Goal: Task Accomplishment & Management: Use online tool/utility

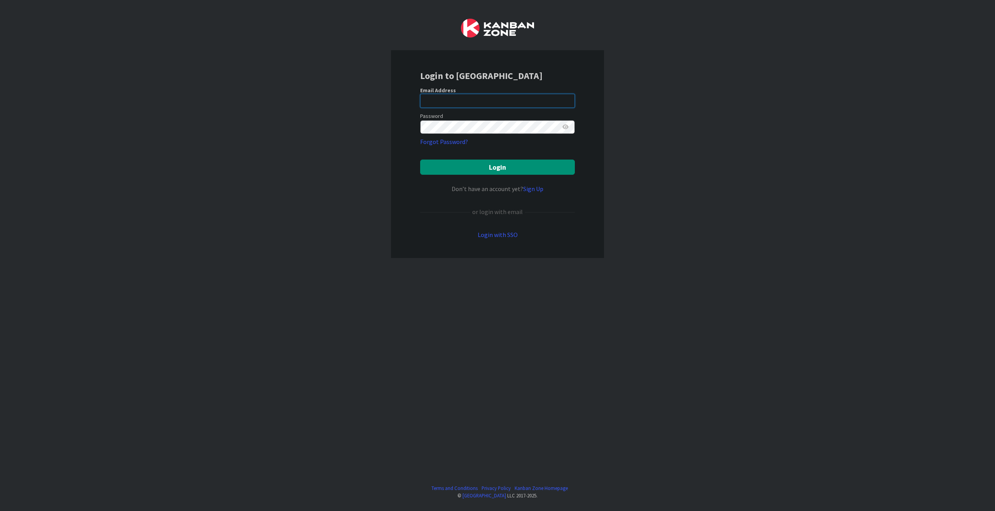
type input "[PERSON_NAME][EMAIL_ADDRESS][DOMAIN_NAME]"
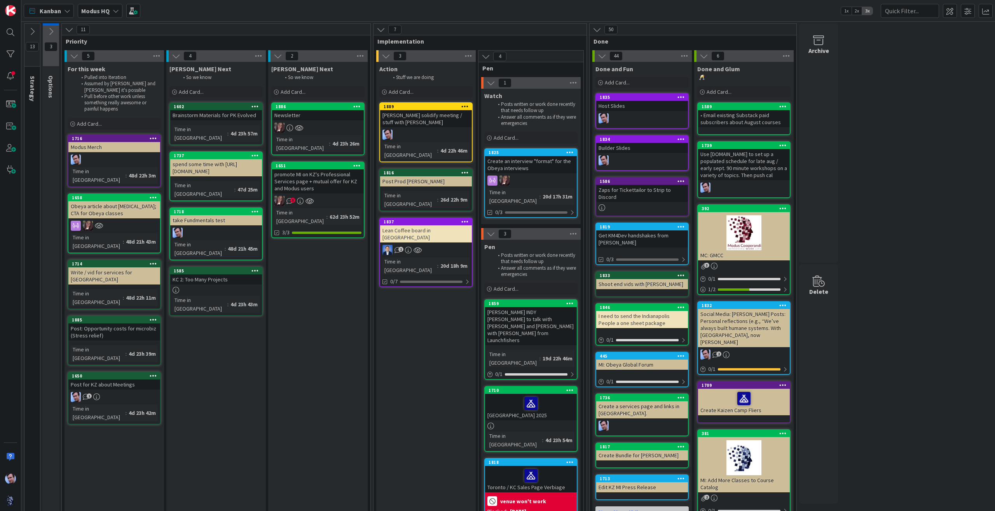
click at [110, 8] on div "Modus HQ" at bounding box center [100, 11] width 45 height 14
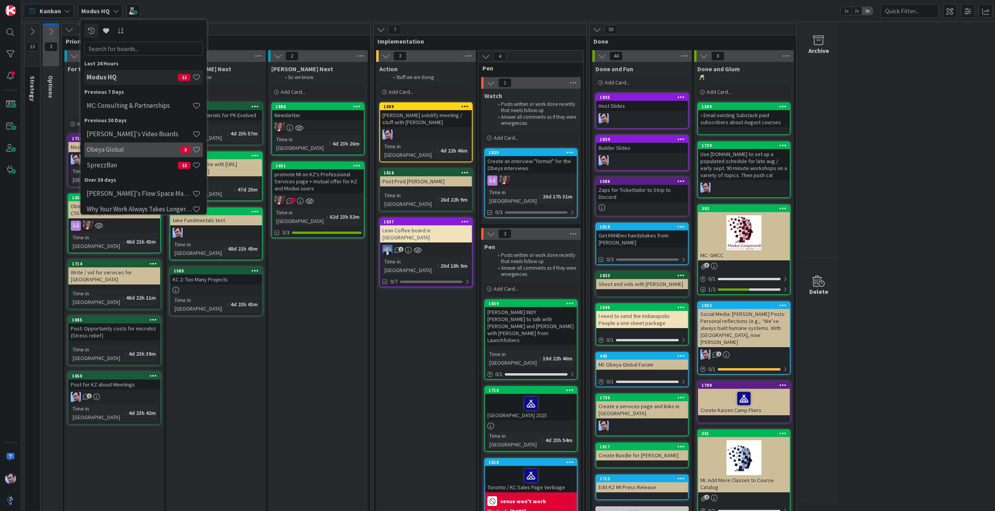
click at [150, 147] on h4 "Obeya Global" at bounding box center [134, 149] width 94 height 8
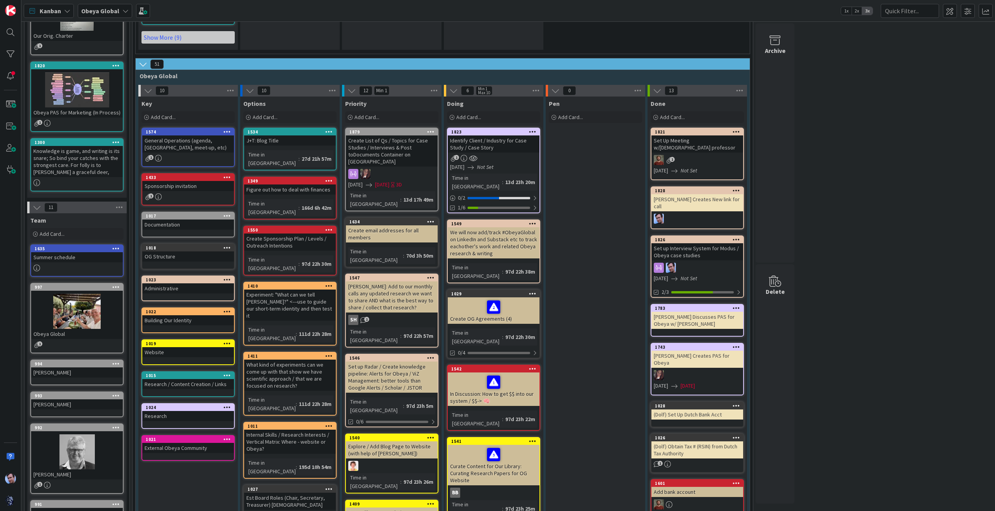
scroll to position [389, 0]
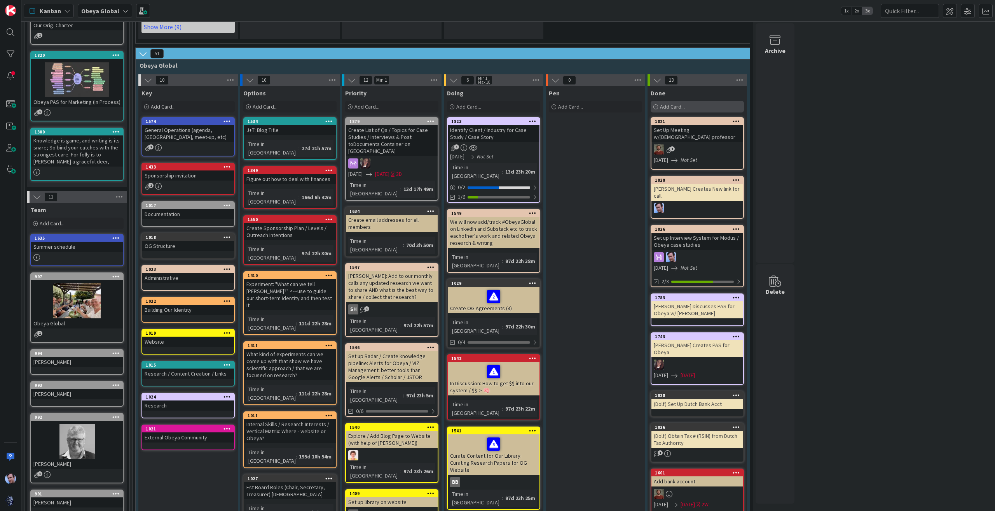
click at [661, 103] on span "Add Card..." at bounding box center [672, 106] width 25 height 7
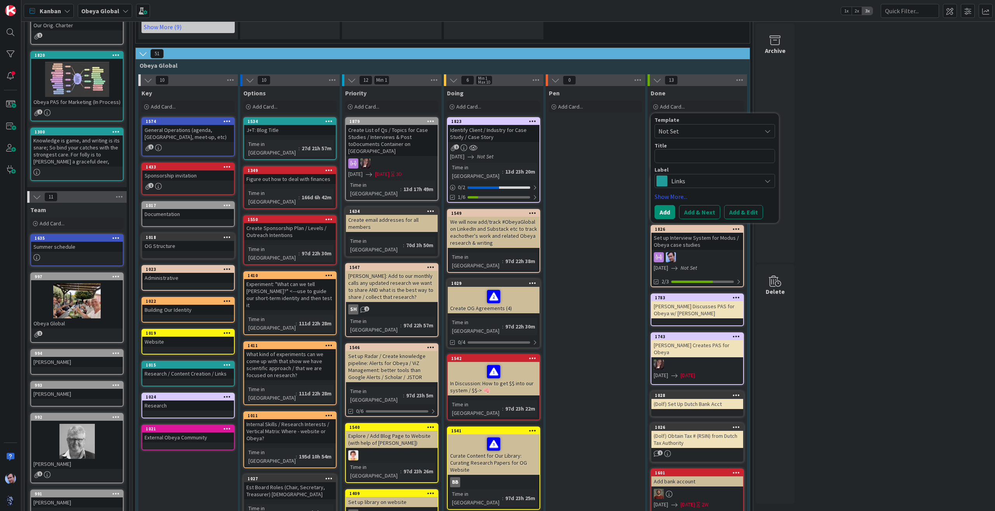
click at [760, 174] on div "Links" at bounding box center [715, 181] width 121 height 14
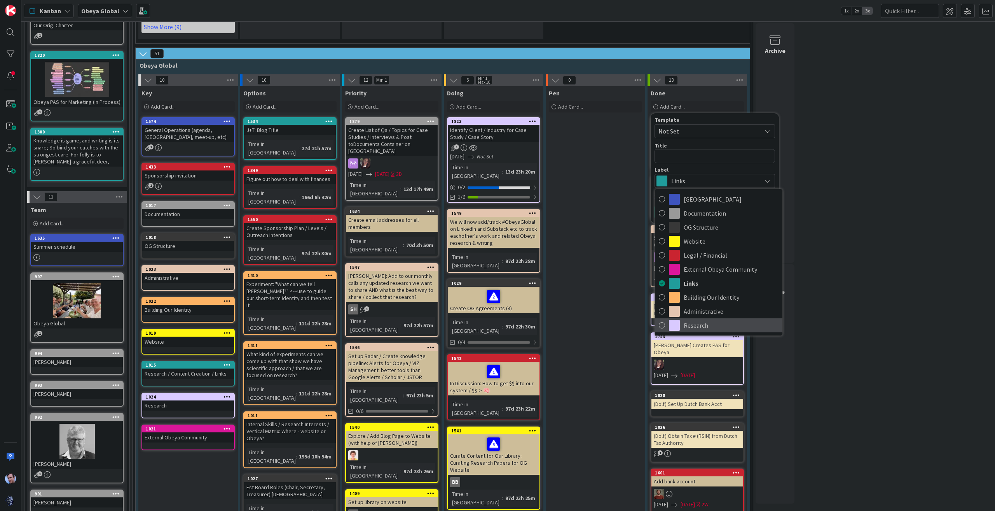
click at [697, 319] on span "Research" at bounding box center [731, 325] width 95 height 12
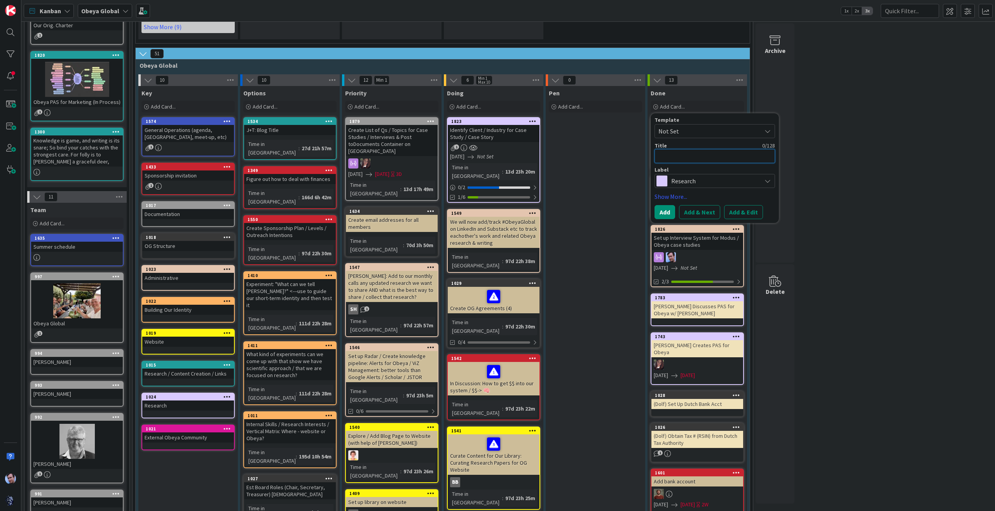
click at [712, 149] on textarea at bounding box center [715, 156] width 121 height 14
click at [697, 149] on textarea at bounding box center [715, 156] width 121 height 14
type textarea "x"
type textarea "I"
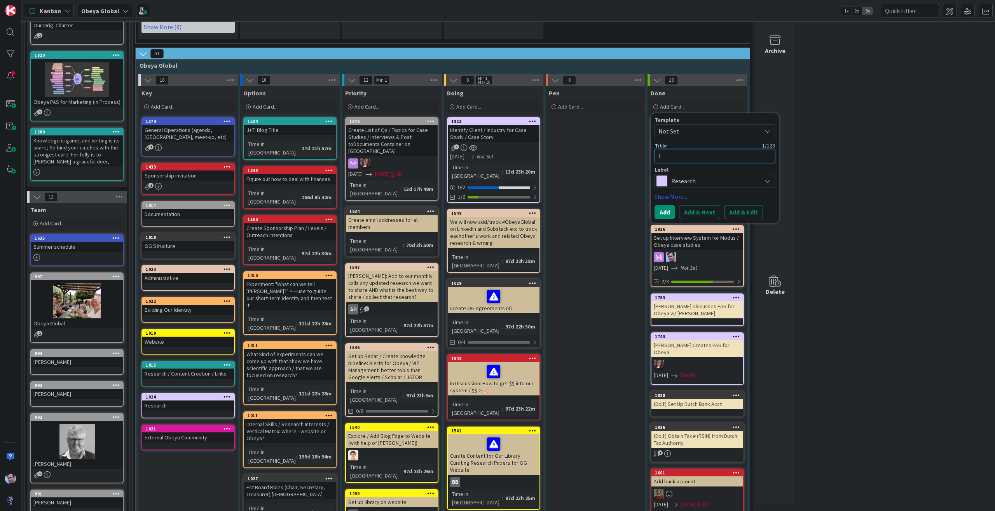
type textarea "x"
type textarea "In"
type textarea "x"
type textarea "Int"
type textarea "x"
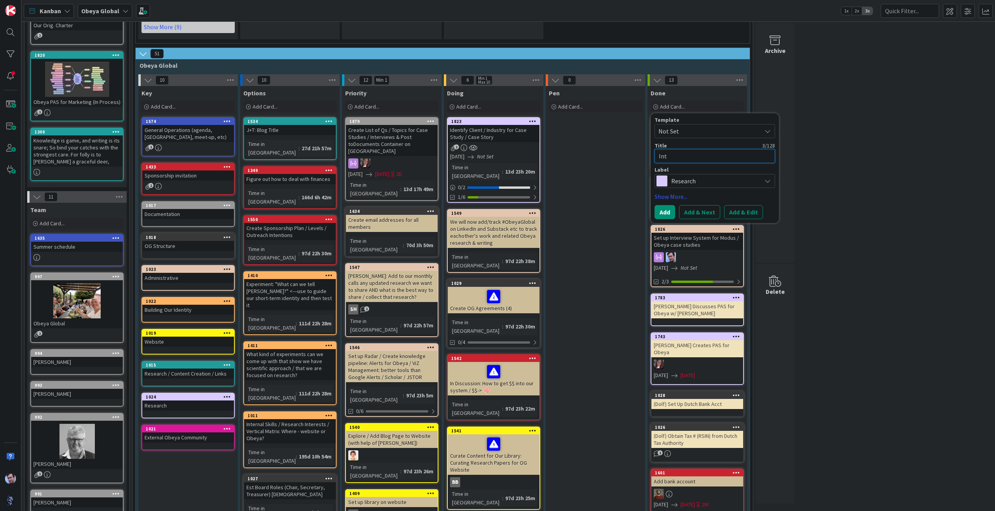
type textarea "Inte"
type textarea "x"
type textarea "Inter"
type textarea "x"
type textarea "Interv"
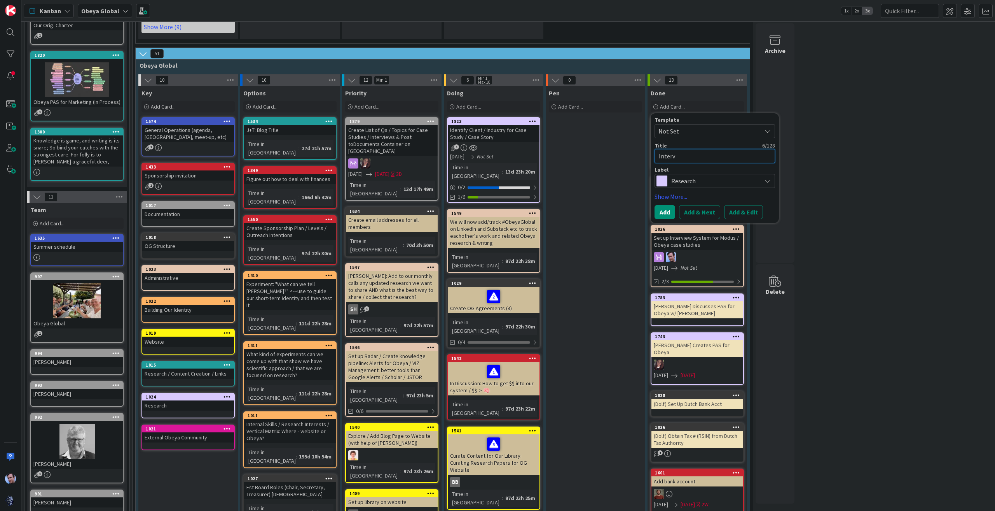
type textarea "x"
type textarea "Intervi"
type textarea "x"
type textarea "Intervie"
type textarea "x"
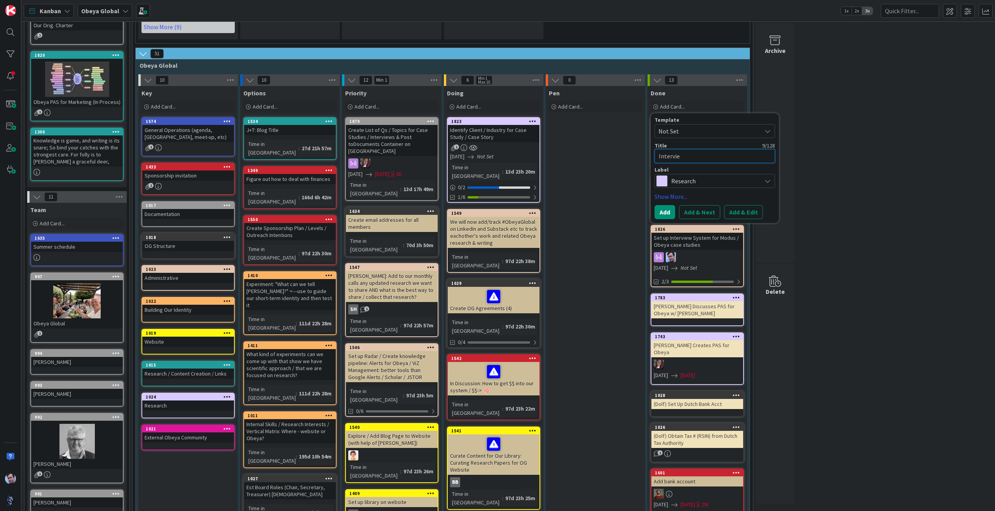
type textarea "Interview"
type textarea "x"
type textarea "Interview"
type textarea "x"
type textarea "Interview G"
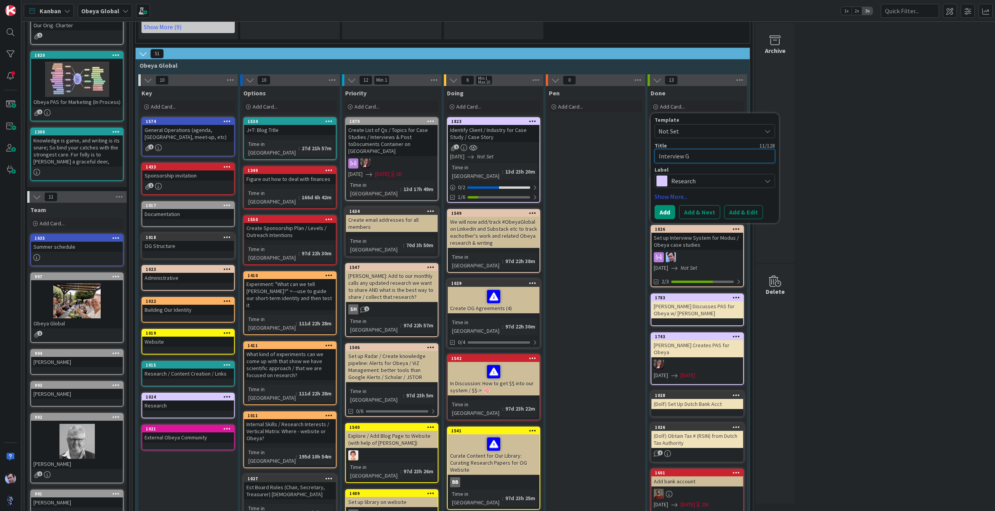
type textarea "x"
type textarea "Interview Gr"
type textarea "x"
type textarea "Interview Gra"
type textarea "x"
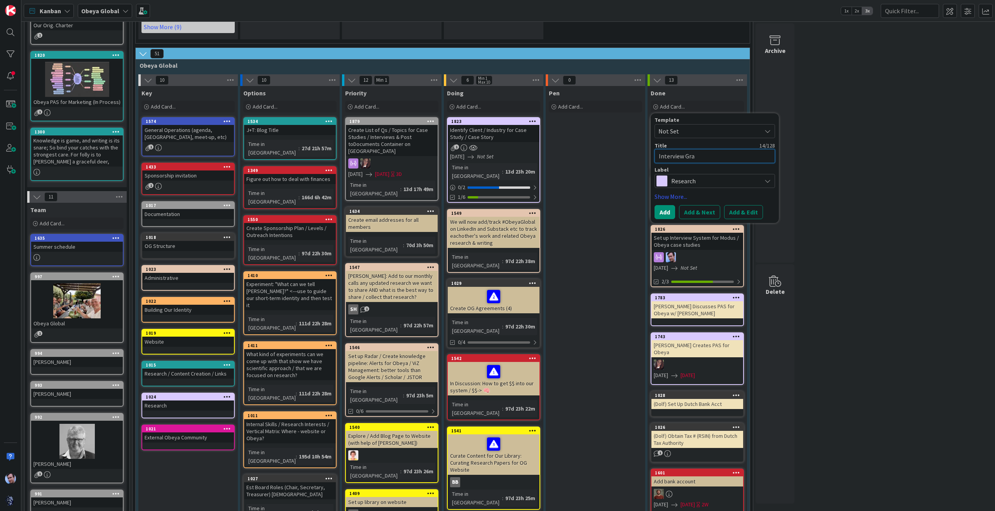
type textarea "Interview Gran"
type textarea "x"
type textarea "Interview Grand"
type textarea "x"
type textarea "Interview Grand"
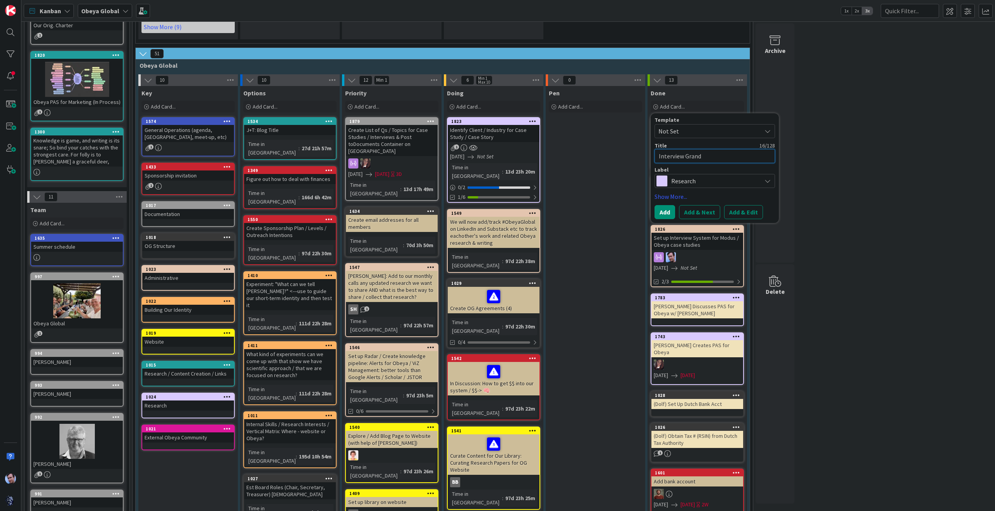
type textarea "x"
type textarea "Interview Grand R"
type textarea "x"
type textarea "Interview Grand Ra"
type textarea "x"
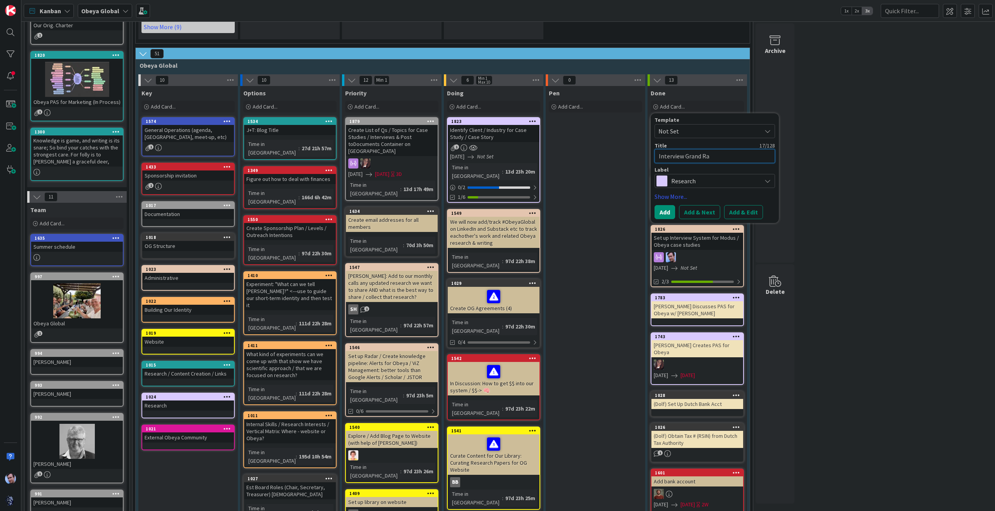
type textarea "Interview Grand Rap"
type textarea "x"
type textarea "Interview Grand Rapi"
type textarea "x"
type textarea "Interview Grand Rapid"
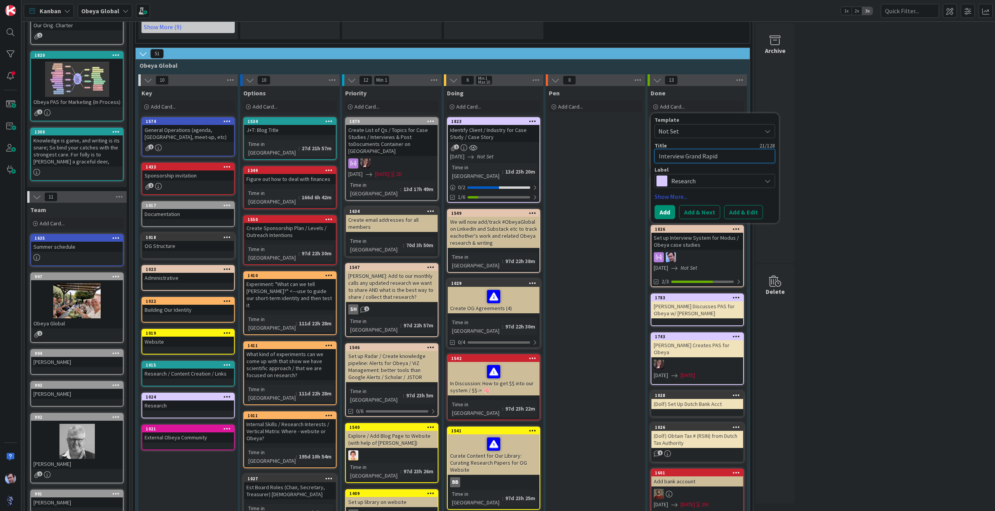
type textarea "x"
type textarea "Interview [GEOGRAPHIC_DATA]"
type textarea "x"
type textarea "Interview [GEOGRAPHIC_DATA]"
type textarea "x"
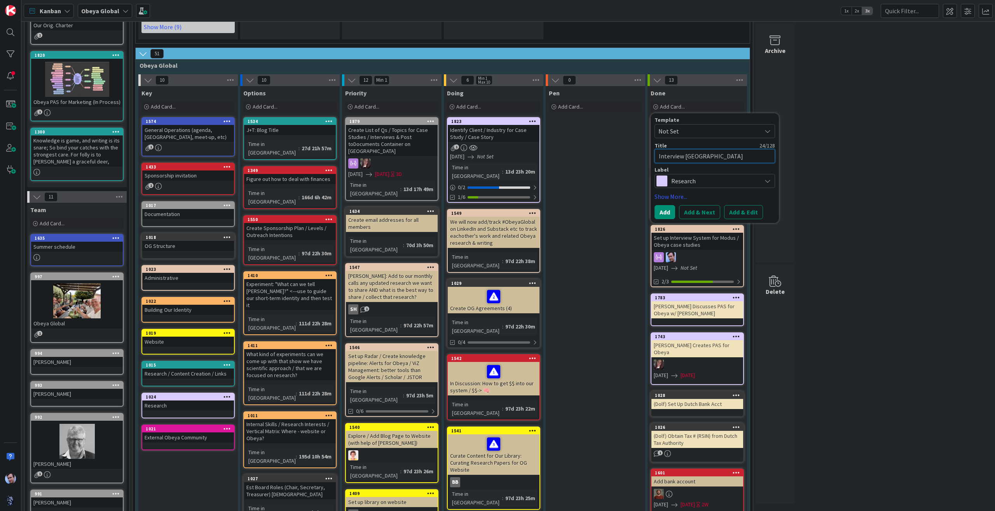
type textarea "Interview Grand Rapids F"
type textarea "x"
type textarea "Interview Grand Rapids Fi"
type textarea "x"
type textarea "Interview Grand Rapids Fir"
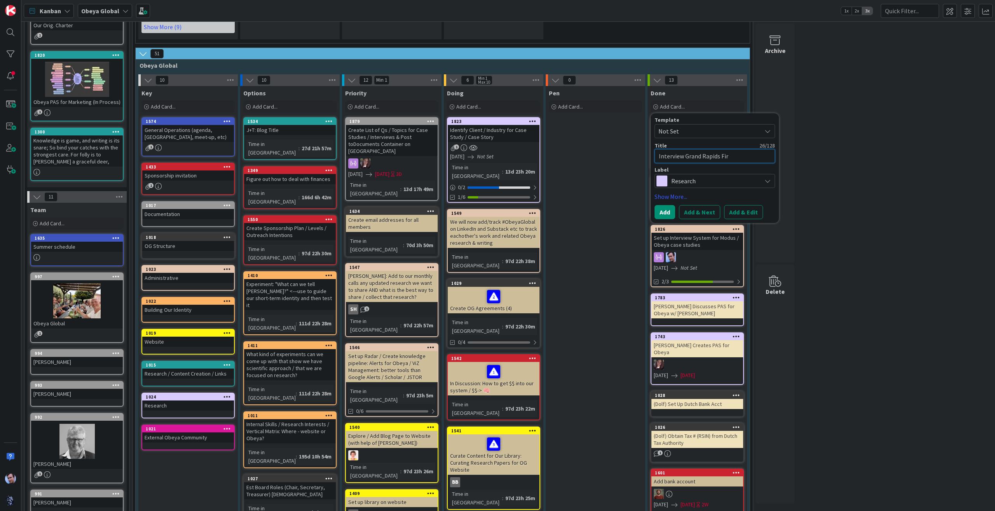
type textarea "x"
type textarea "Interview Grand Rapids Fire"
type textarea "x"
type textarea "Interview Grand Rapids Fire"
type textarea "x"
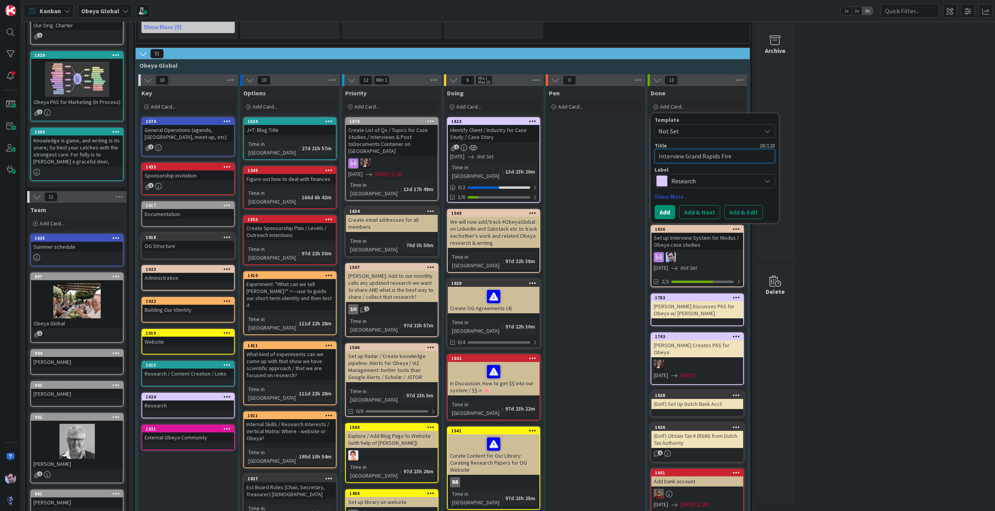
type textarea "Interview Grand Rapids Fire D"
type textarea "x"
type textarea "Interview Grand Rapids Fire De"
type textarea "x"
type textarea "Interview Grand Rapids Fire Dep"
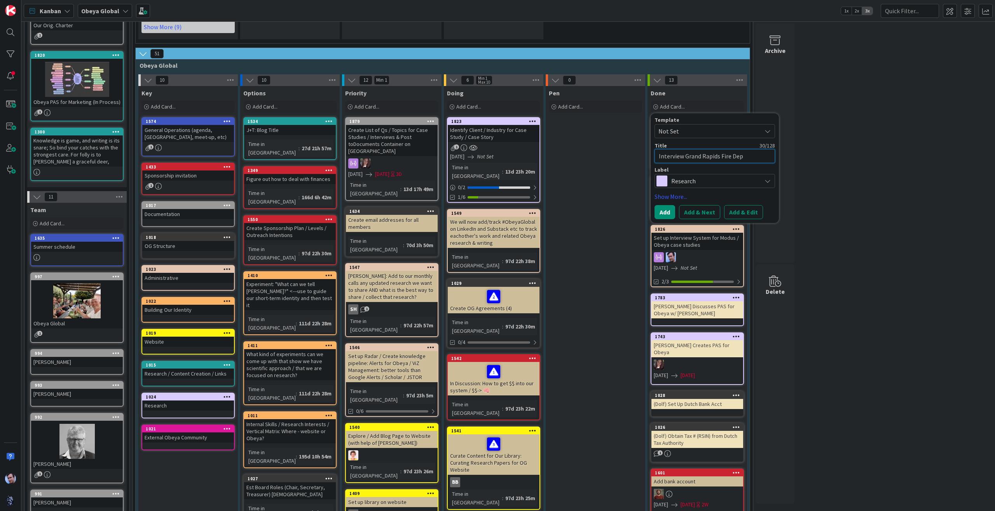
type textarea "x"
type textarea "Interview Grand Rapids Fire Depa"
type textarea "x"
type textarea "Interview Grand Rapids Fire Depar"
type textarea "x"
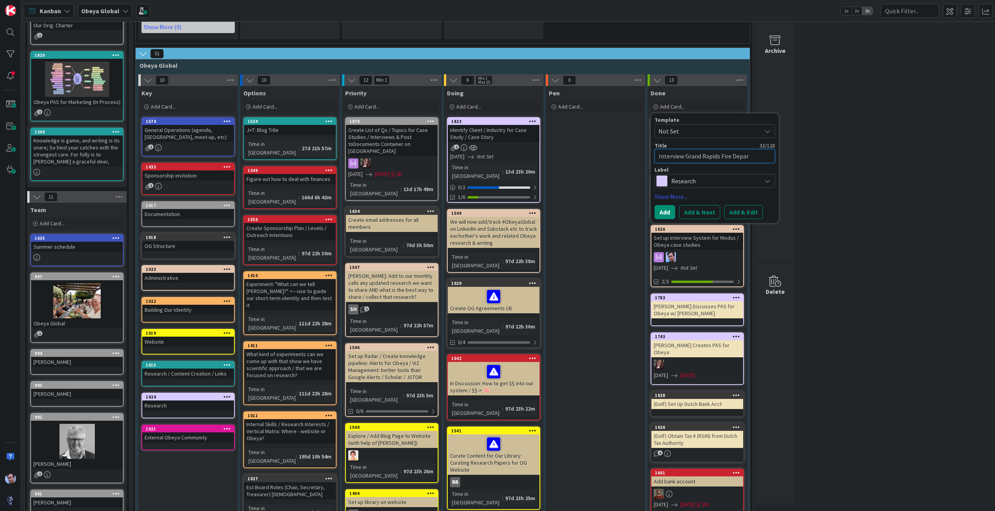
type textarea "Interview Grand Rapids Fire Depart"
type textarea "x"
type textarea "Interview Grand Rapids Fire Departm"
type textarea "x"
type textarea "Interview Grand Rapids Fire Departme"
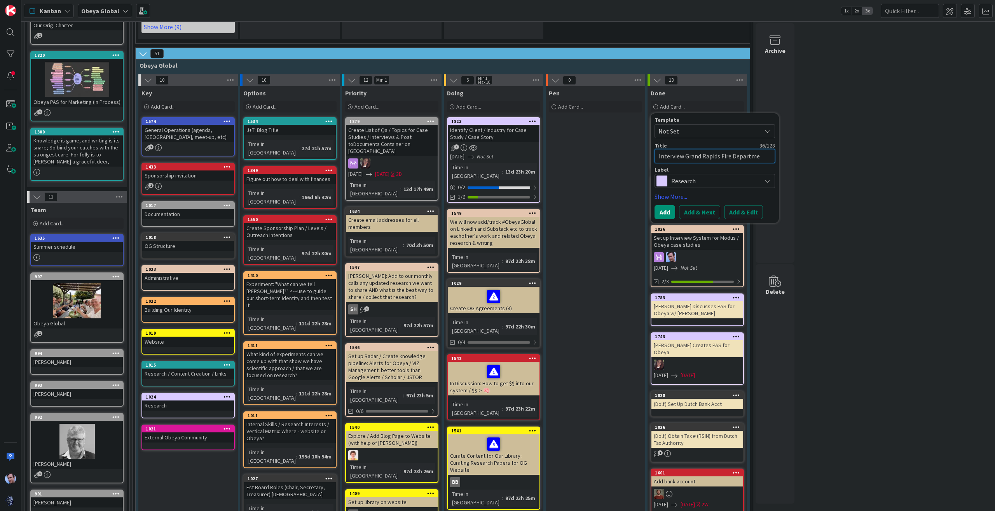
type textarea "x"
type textarea "Interview Grand Rapids Fire Departmen"
type textarea "x"
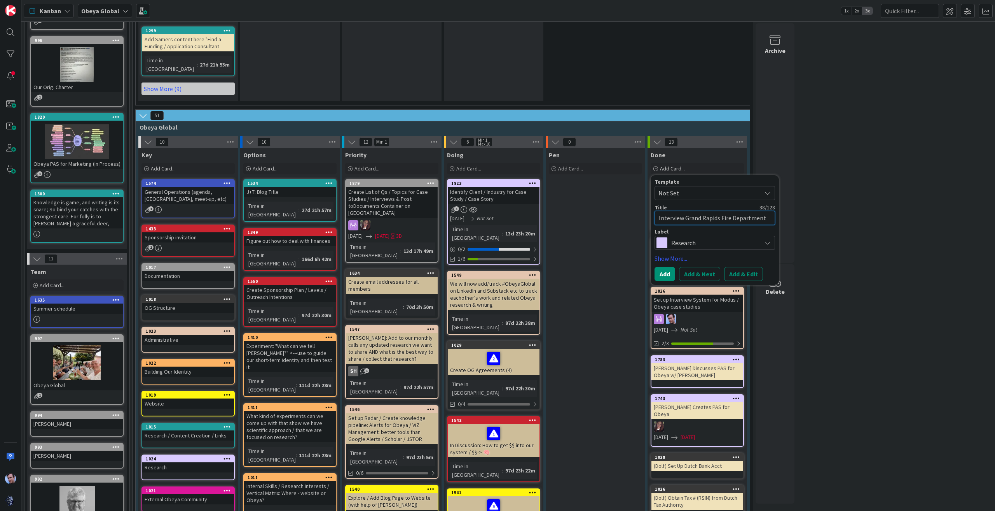
scroll to position [233, 0]
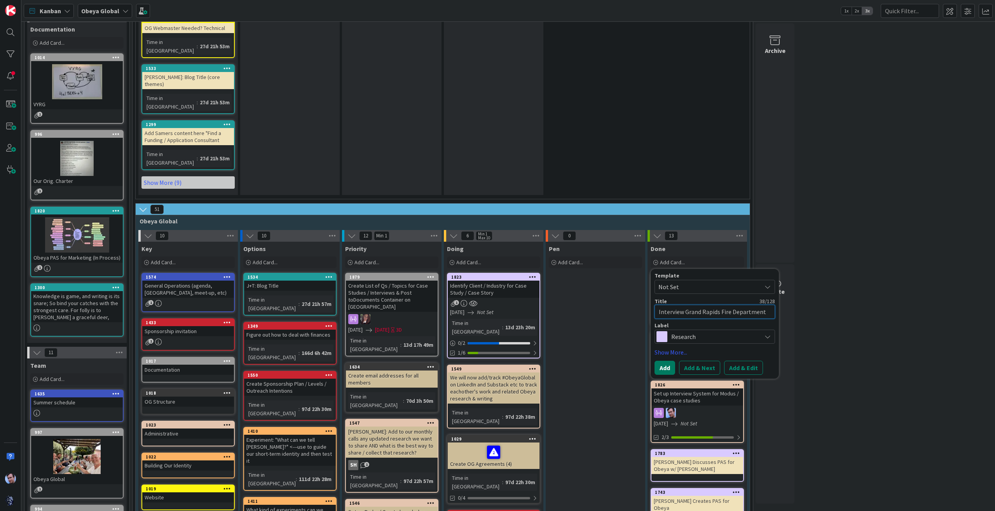
type textarea "Interview Grand Rapids Fire Department"
click at [668, 360] on button "Add" at bounding box center [665, 367] width 21 height 14
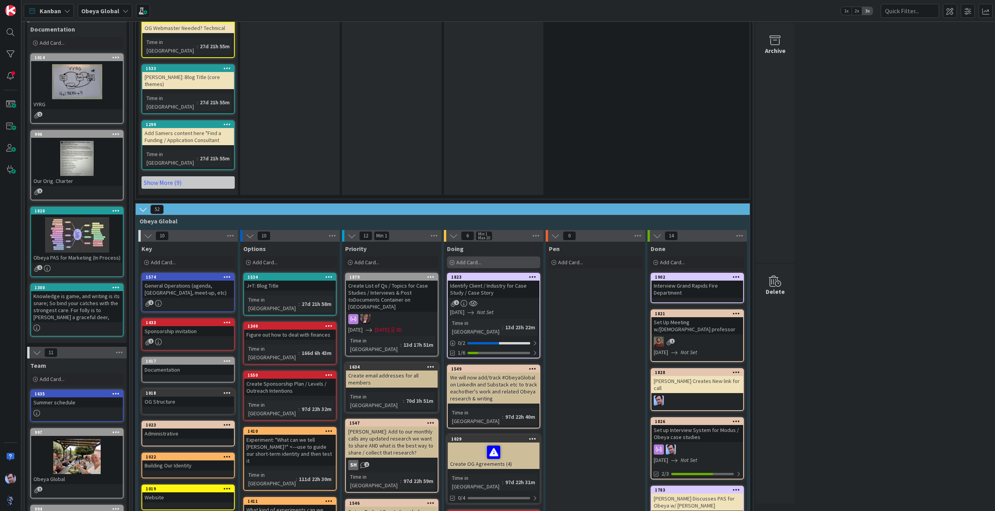
click at [469, 259] on span "Add Card..." at bounding box center [468, 262] width 25 height 7
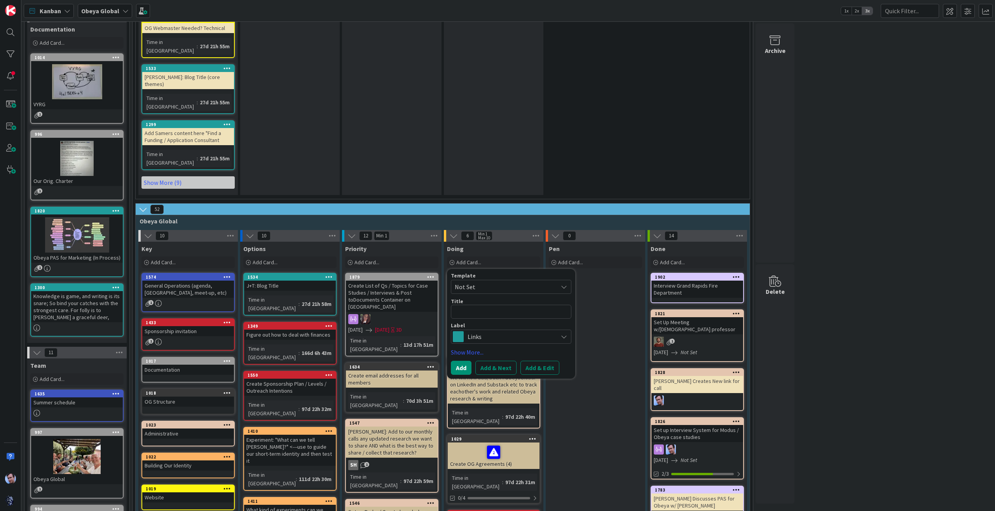
type textarea "x"
type textarea "T"
type textarea "x"
type textarea "Ta"
type textarea "x"
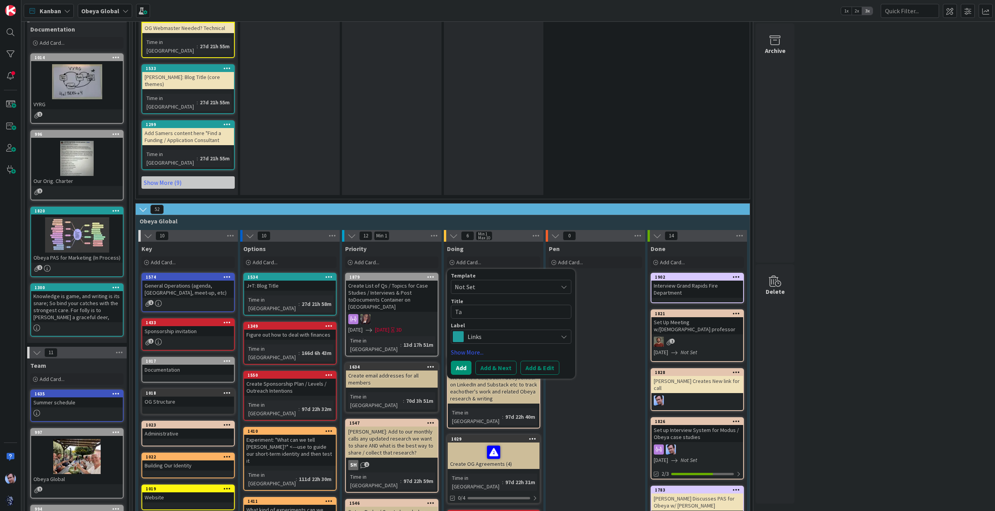
type textarea "Tak"
type textarea "x"
type textarea "Take"
type textarea "x"
type textarea "Take"
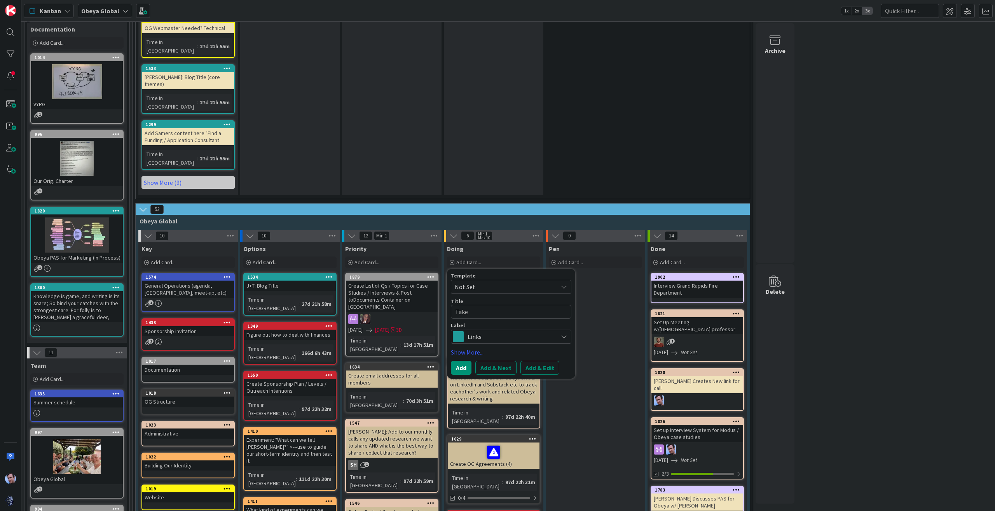
type textarea "x"
type textarea "Take J"
type textarea "x"
type textarea "Take Ja"
type textarea "x"
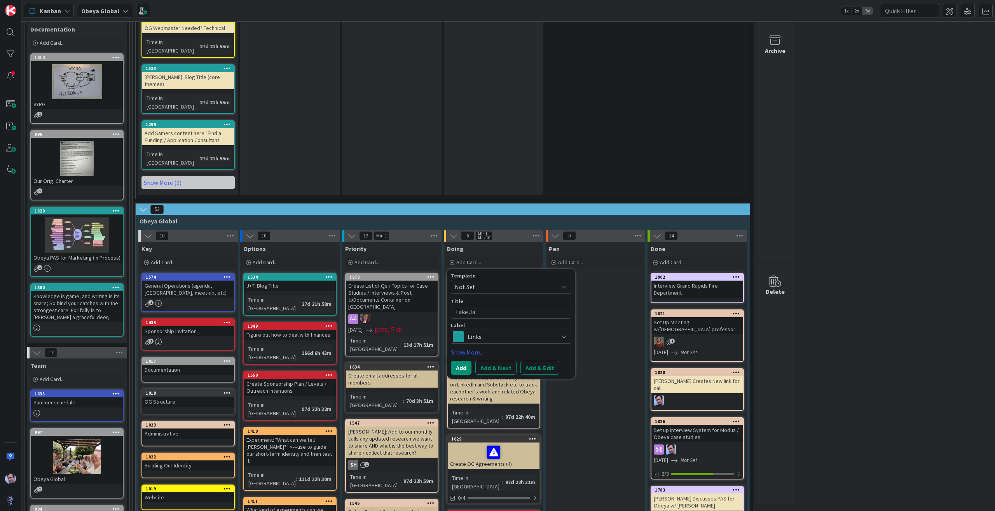
type textarea "Take Jac"
type textarea "x"
type textarea "Take Jaco"
type textarea "x"
type textarea "Take [PERSON_NAME]"
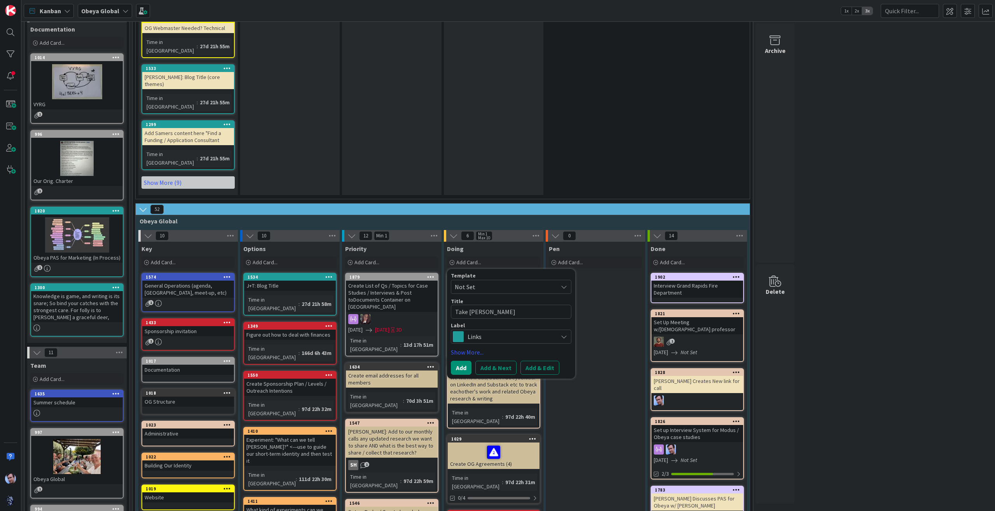
type textarea "x"
type textarea "Take [PERSON_NAME]"
type textarea "x"
type textarea "Take [PERSON_NAME]"
type textarea "x"
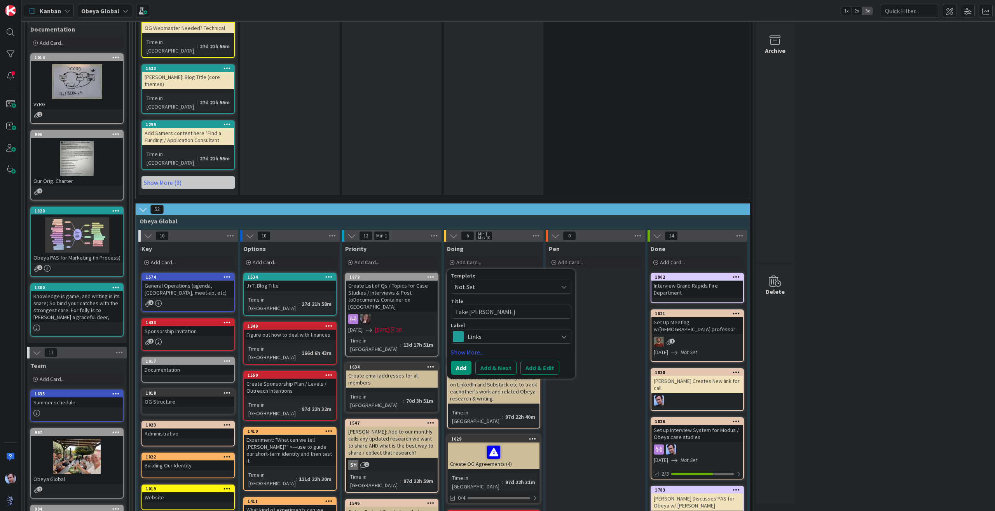
type textarea "Take Jacobien"
type textarea "x"
type textarea "Take Jacobien'"
type textarea "x"
type textarea "Take Jacobien's"
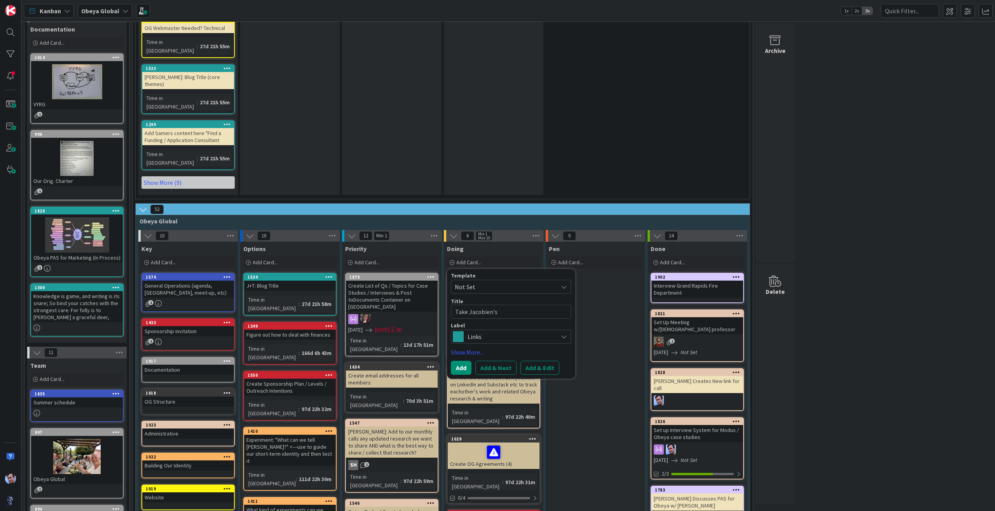
type textarea "x"
type textarea "Take Jacobien's"
type textarea "x"
type textarea "Take Jacobien's f"
type textarea "x"
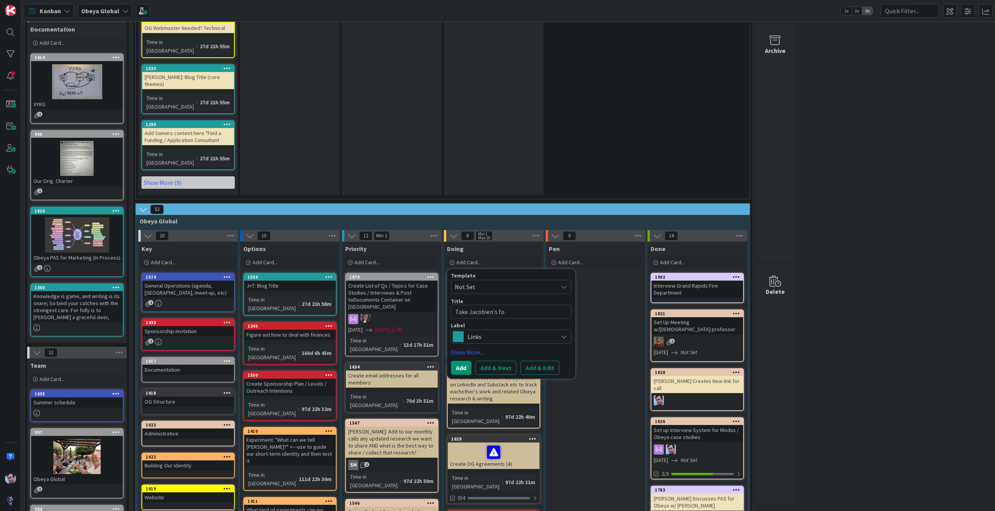
type textarea "Take Jacobien's for"
type textarea "x"
type textarea "Take Jacobien's for"
type textarea "x"
type textarea "Take Jacobien's for"
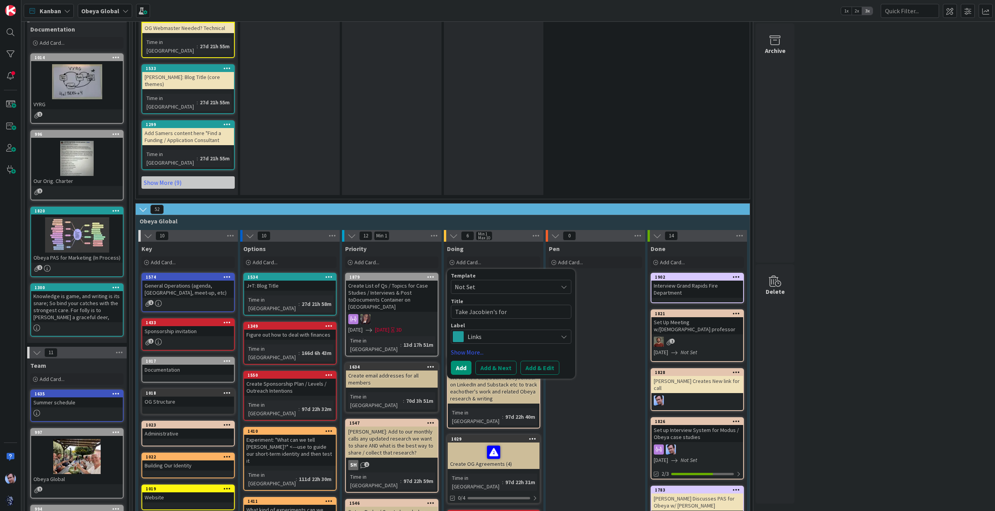
type textarea "x"
type textarea "Take Jacobien's form"
type textarea "x"
type textarea "Take Jacobien's forma"
type textarea "x"
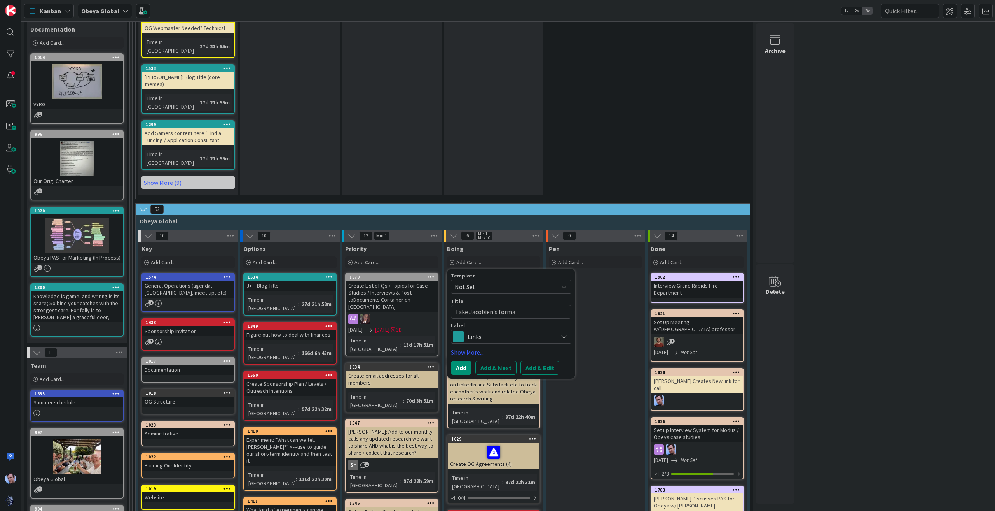
type textarea "Take Jacobien's format"
type textarea "x"
type textarea "Take Jacobien's format"
type textarea "x"
type textarea "Take Jacobien's format a"
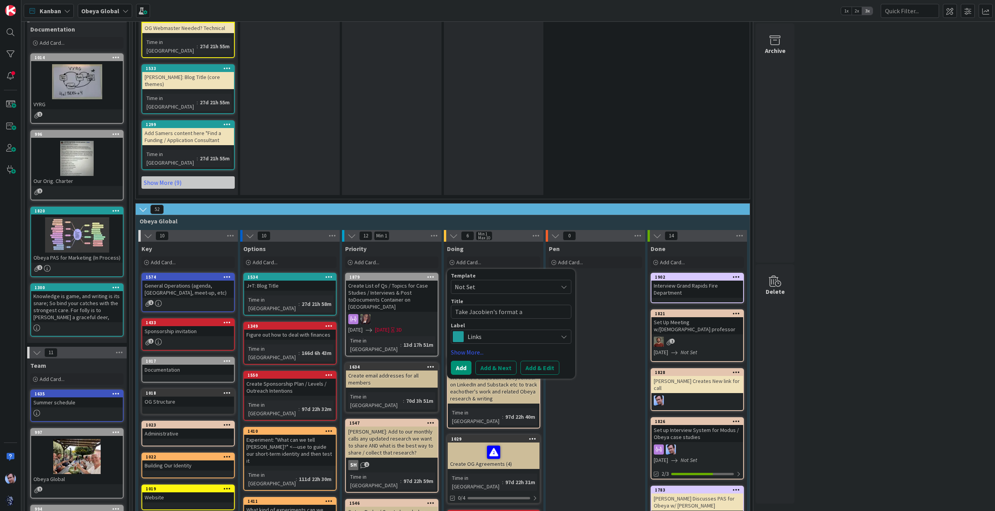
type textarea "x"
type textarea "Take Jacobien's format ab"
type textarea "x"
type textarea "Take Jacobien's format abo"
type textarea "x"
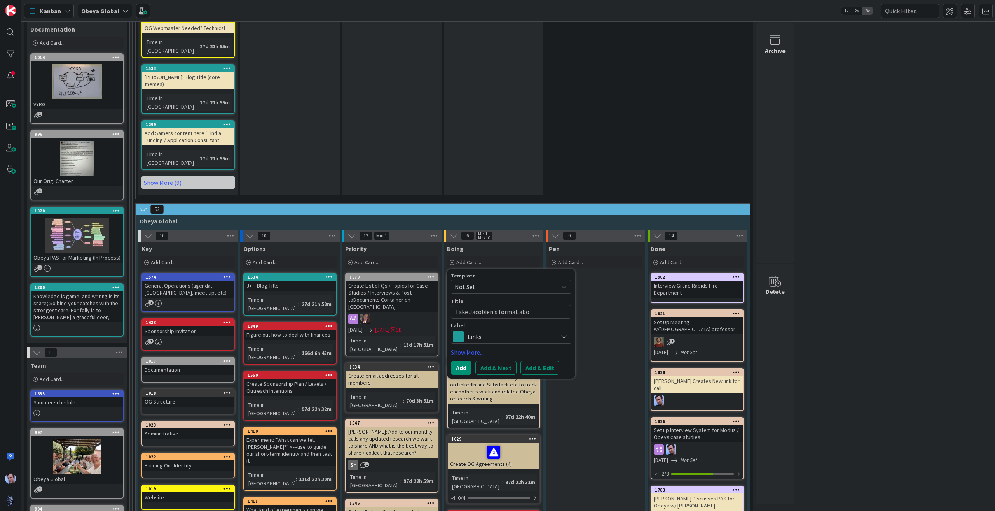
type textarea "Take Jacobien's format abou"
type textarea "x"
type textarea "Take Jacobien's format abo"
type textarea "x"
type textarea "Take Jacobien's format ab"
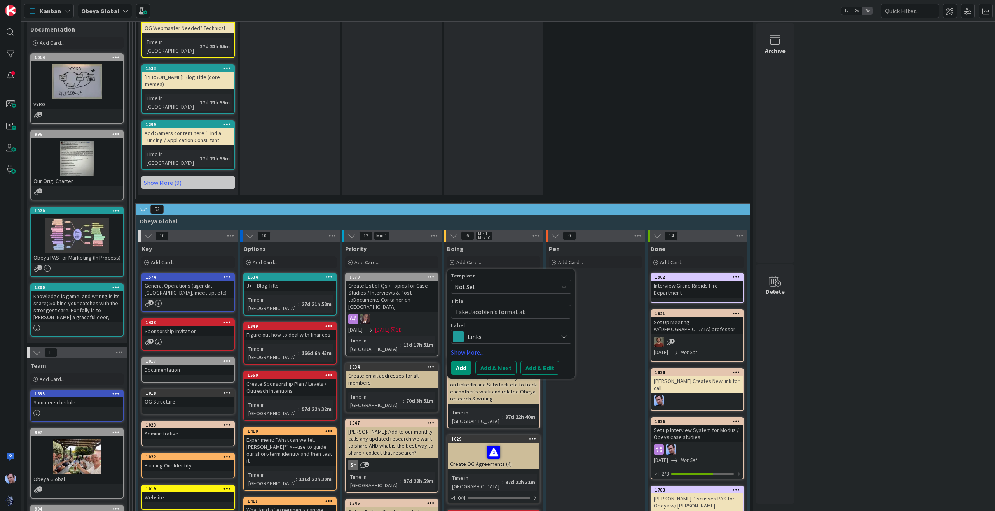
type textarea "x"
type textarea "Take Jacobien's format a"
type textarea "x"
type textarea "Take Jacobien's format an"
type textarea "x"
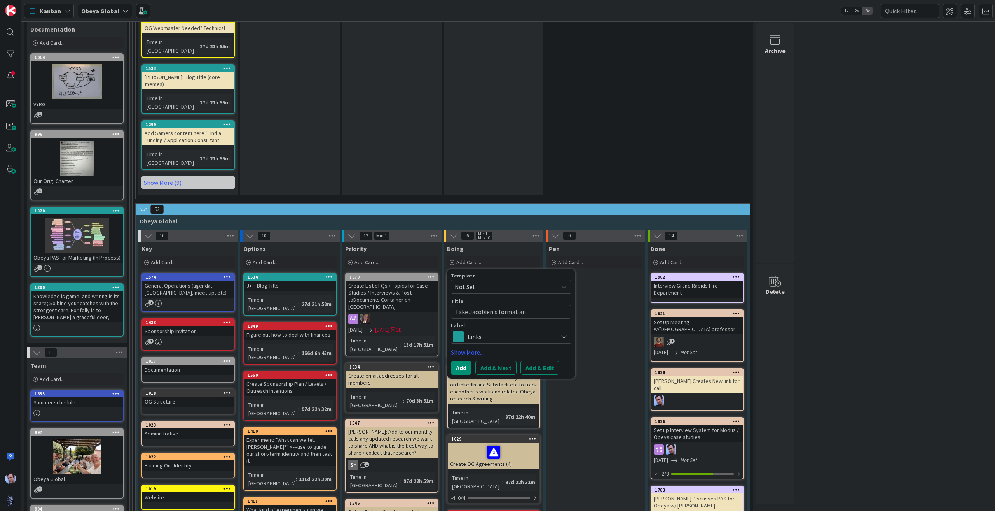
type textarea "Take Jacobien's format and"
type textarea "x"
type textarea "Take Jacobien's format and"
type textarea "x"
type textarea "Take Jacobien's format and b"
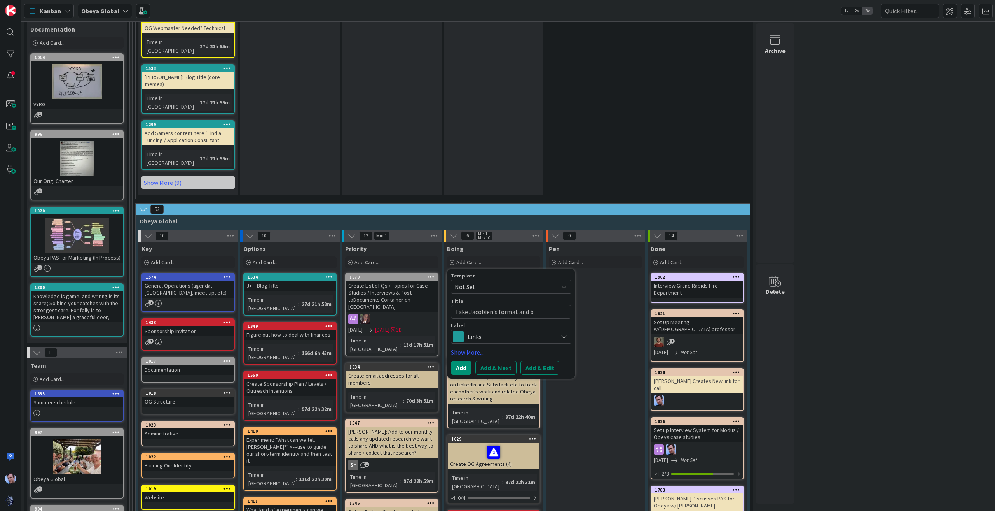
type textarea "x"
type textarea "Take Jacobien's format and bu"
type textarea "x"
type textarea "Take Jacobien's format and [PERSON_NAME]"
type textarea "x"
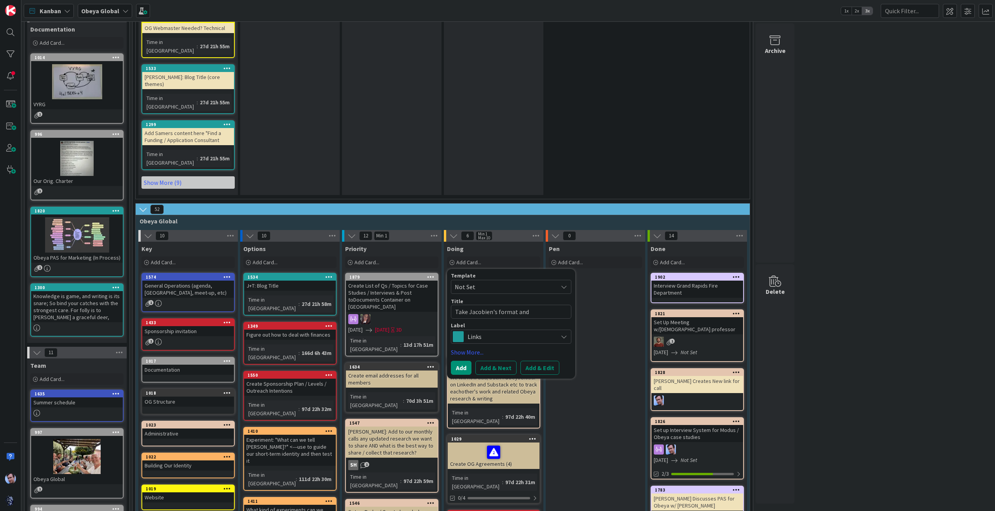
type textarea "Take Jacobien's format and buil"
type textarea "x"
type textarea "Take Jacobien's format and build"
type textarea "x"
type textarea "Take Jacobien's format and build"
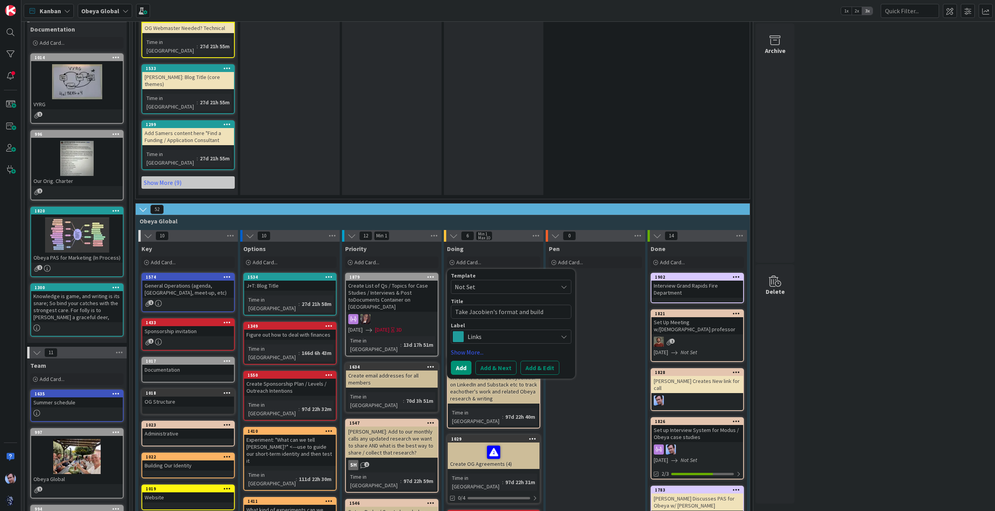
type textarea "x"
type textarea "Take Jacobien's format and build a"
type textarea "x"
type textarea "Take Jacobien's format and build a"
type textarea "x"
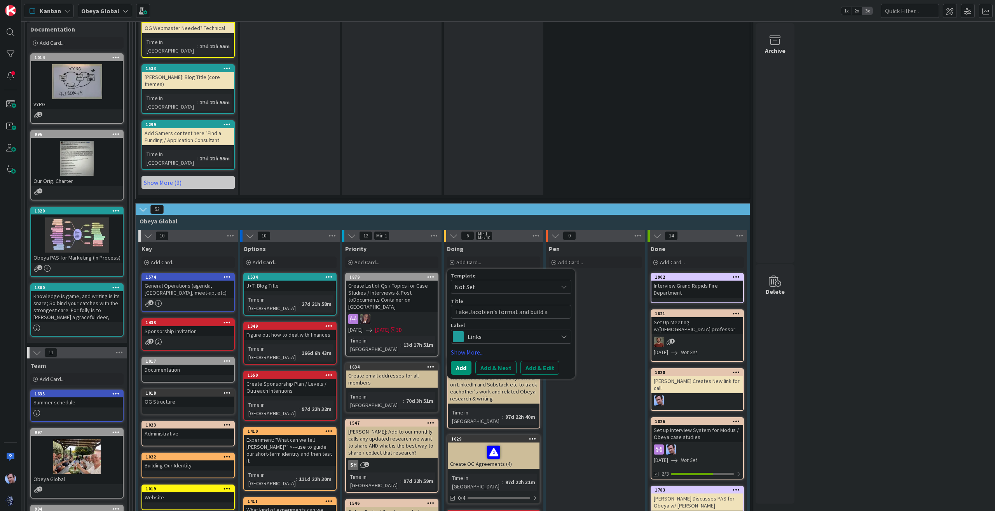
type textarea "Take Jacobien's format and build a d"
type textarea "x"
type textarea "Take Jacobien's format and build a do"
type textarea "x"
type textarea "Take Jacobien's format and build a doc"
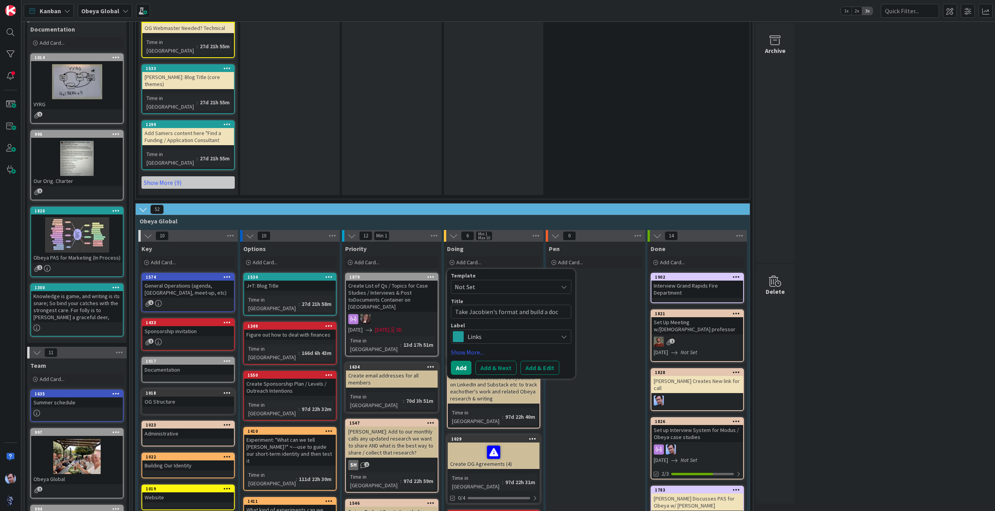
type textarea "x"
type textarea "Take Jacobien's format and build a doc"
type textarea "x"
type textarea "Take Jacobien's format and build a doc f"
type textarea "x"
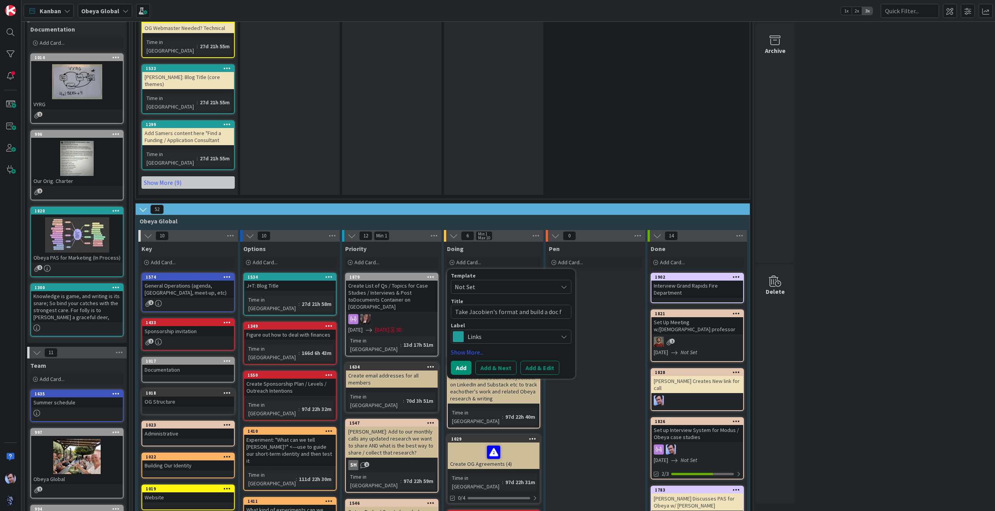
type textarea "Take Jacobien's format and build a doc fo"
type textarea "x"
type textarea "Take Jacobien's format and build a doc for"
type textarea "x"
type textarea "Take Jacobien's format and build a doc for"
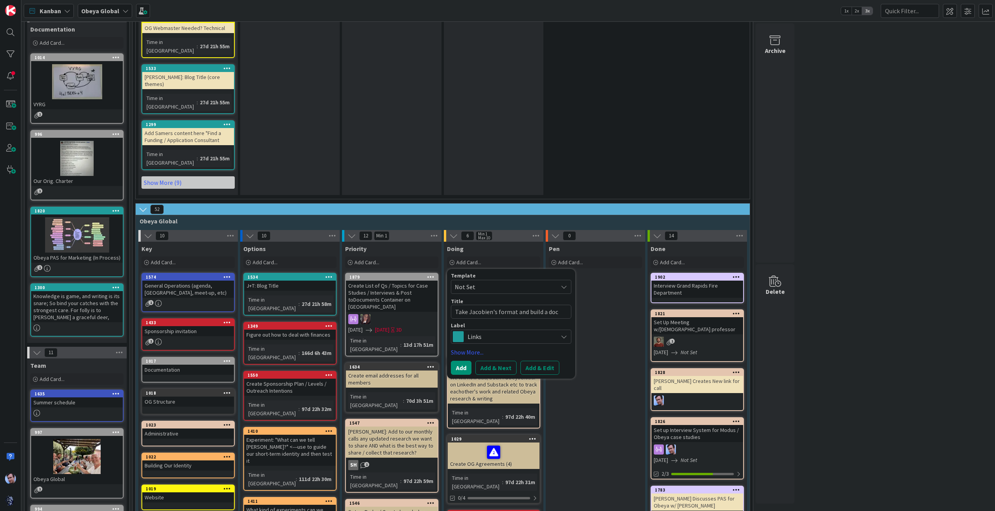
type textarea "x"
type textarea "Take Jacobien's format and build a doc for G"
type textarea "x"
type textarea "Take Jacobien's format and build a doc for GR"
type textarea "x"
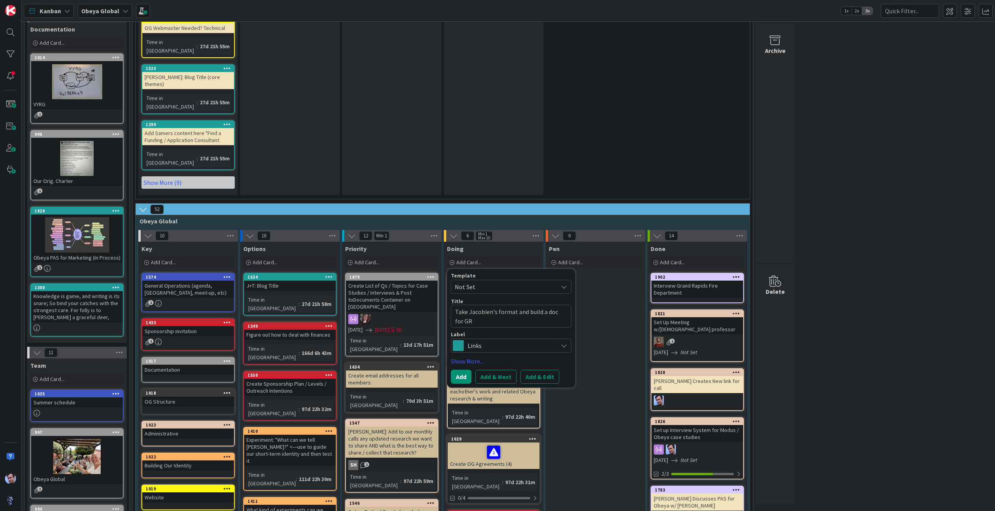
type textarea "Take Jacobien's format and build a doc for GRF"
type textarea "x"
type textarea "Take Jacobien's format and build a doc for GRFD"
click at [466, 369] on button "Add" at bounding box center [461, 376] width 21 height 14
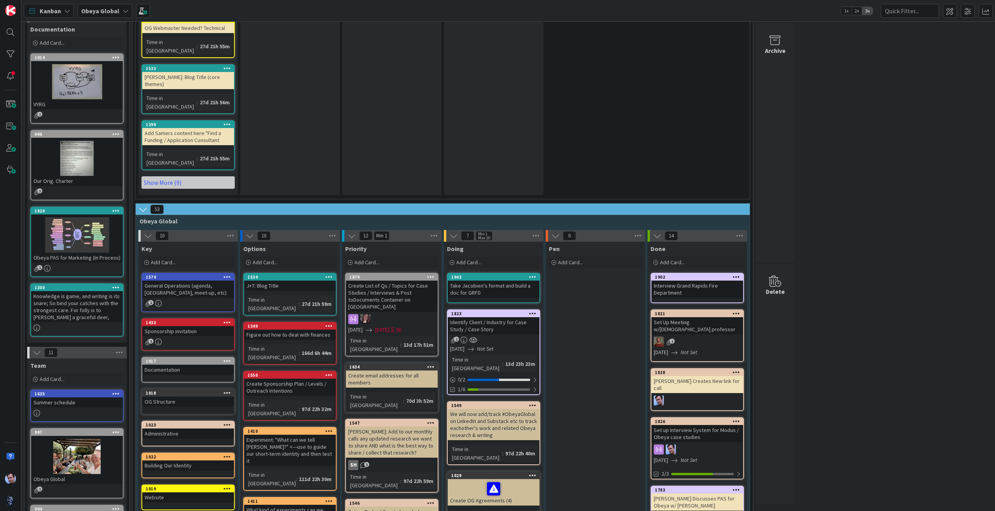
click at [494, 280] on div "Take Jacobien's format and build a doc for GRFD" at bounding box center [494, 288] width 92 height 17
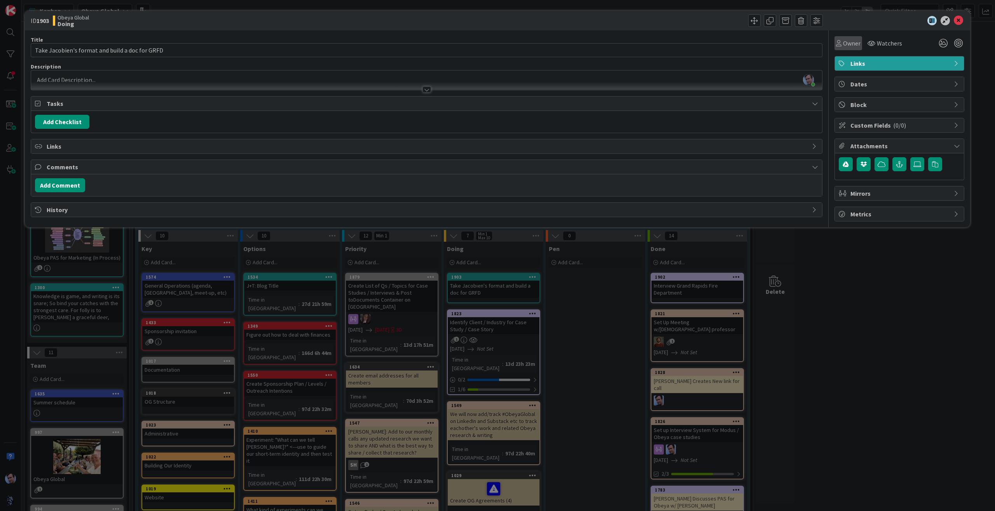
click at [849, 43] on span "Owner" at bounding box center [851, 42] width 17 height 9
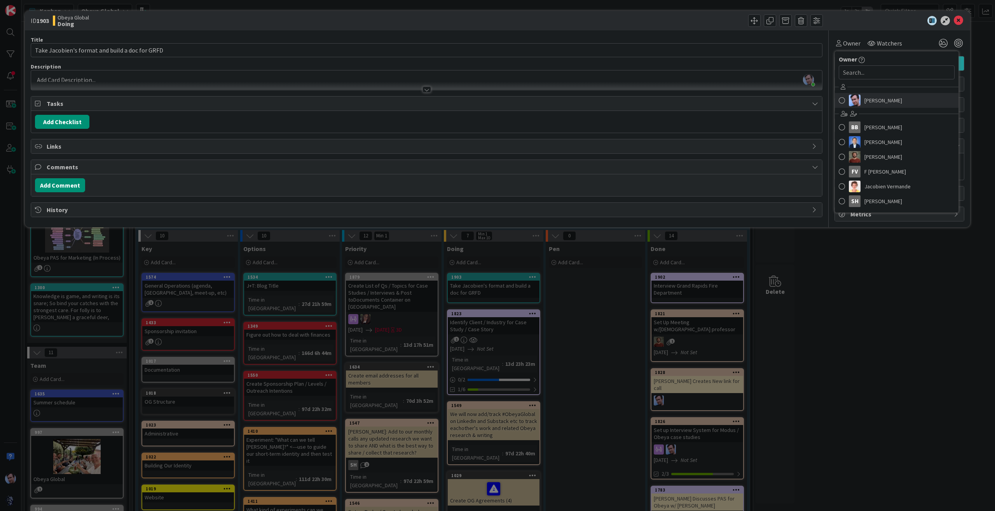
click at [839, 98] on span at bounding box center [842, 100] width 6 height 12
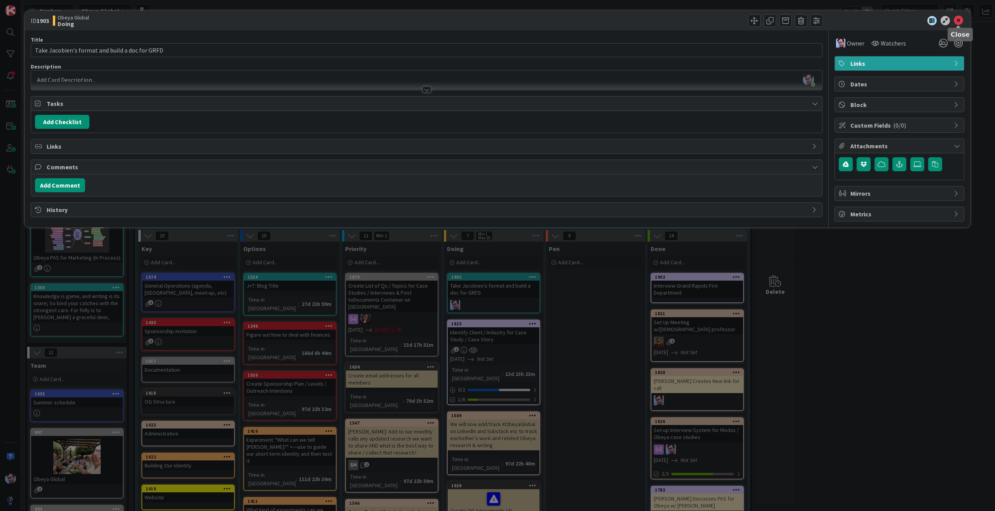
click at [956, 17] on icon at bounding box center [958, 20] width 9 height 9
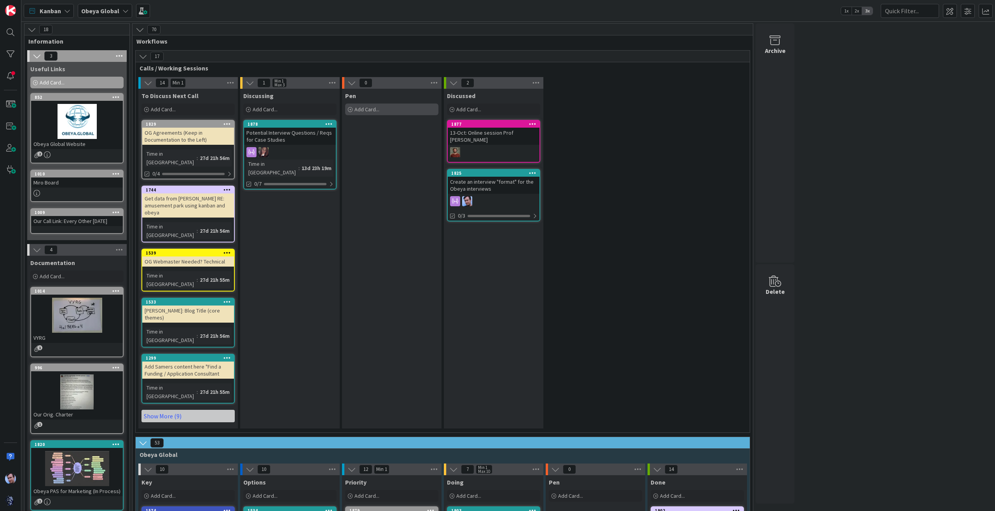
click at [361, 111] on span "Add Card..." at bounding box center [367, 109] width 25 height 7
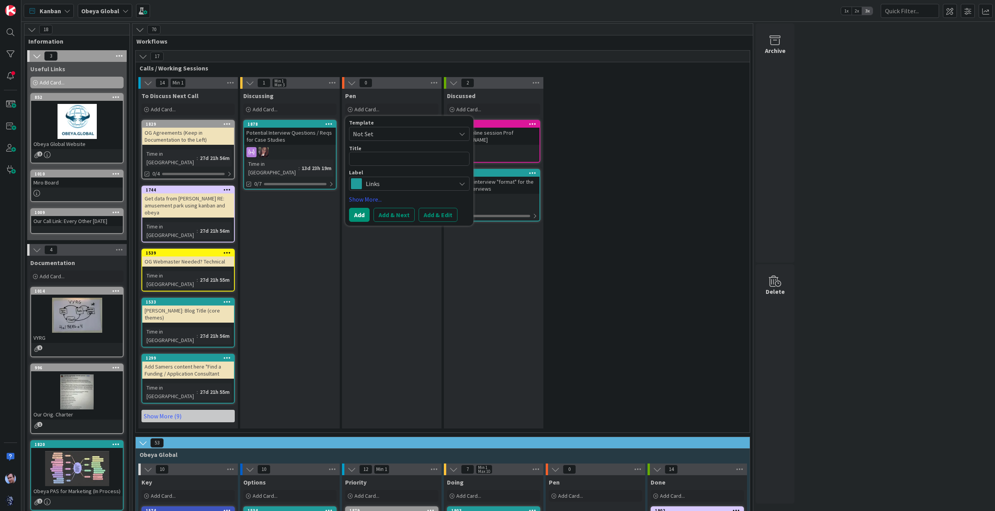
type textarea "x"
type textarea "A"
type textarea "x"
type textarea "An"
type textarea "x"
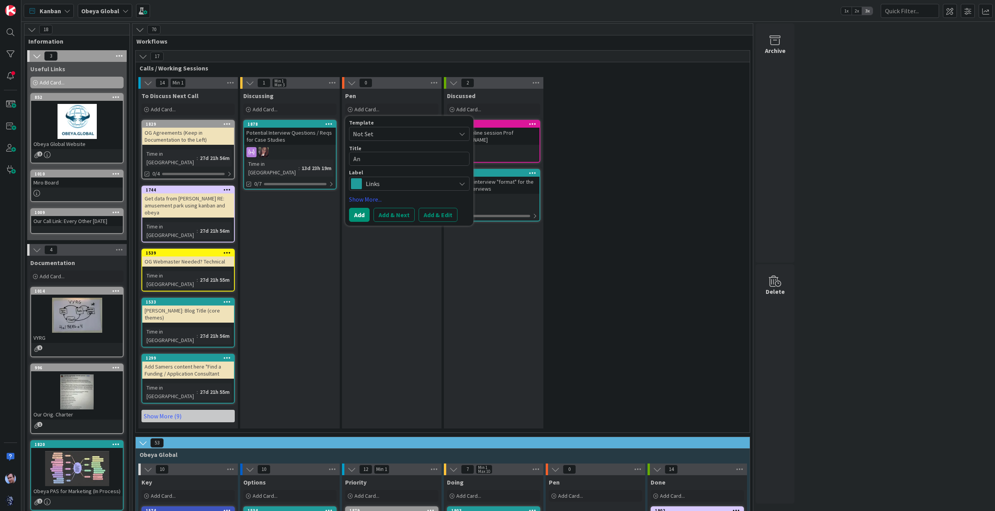
type textarea "An"
type textarea "x"
type textarea "An O"
type textarea "x"
type textarea "An Ob"
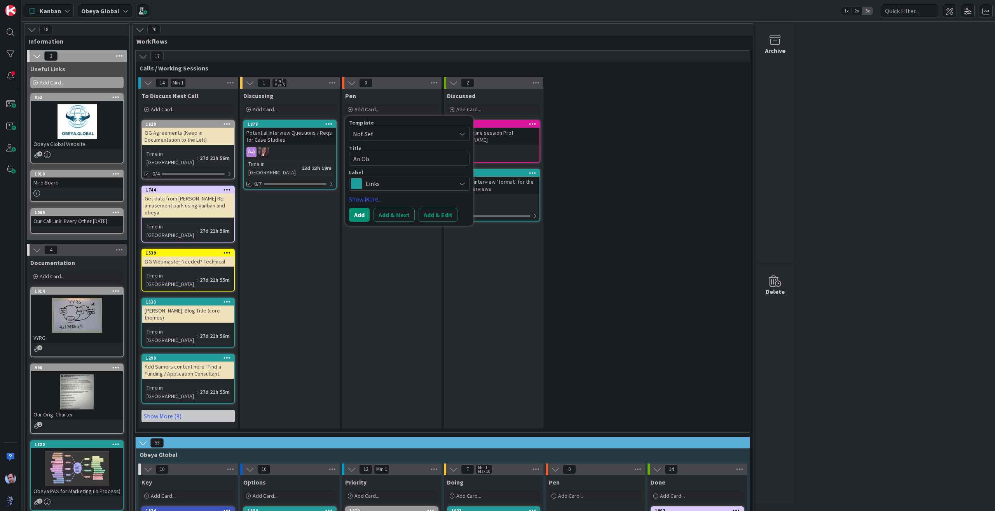
type textarea "x"
type textarea "An Obe"
type textarea "x"
type textarea "An Obey"
type textarea "x"
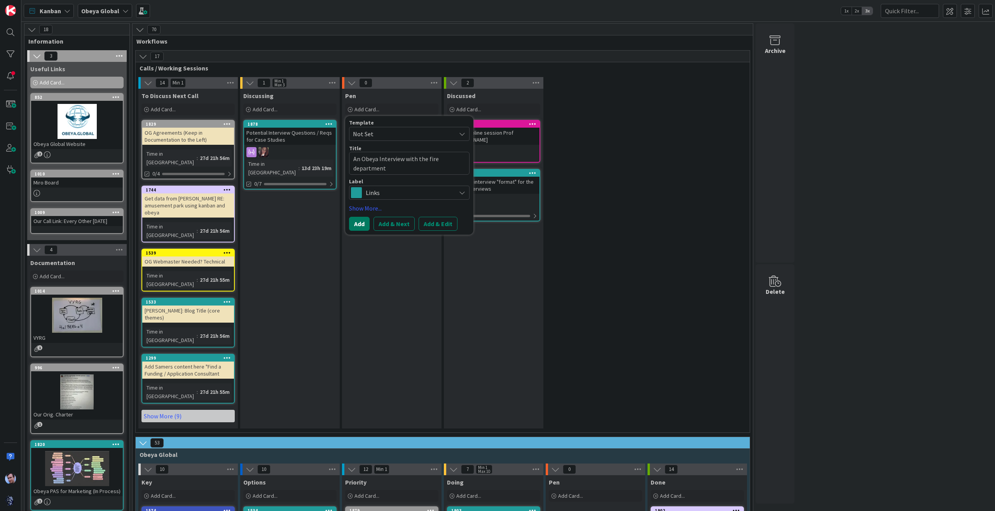
click at [364, 224] on button "Add" at bounding box center [359, 224] width 21 height 14
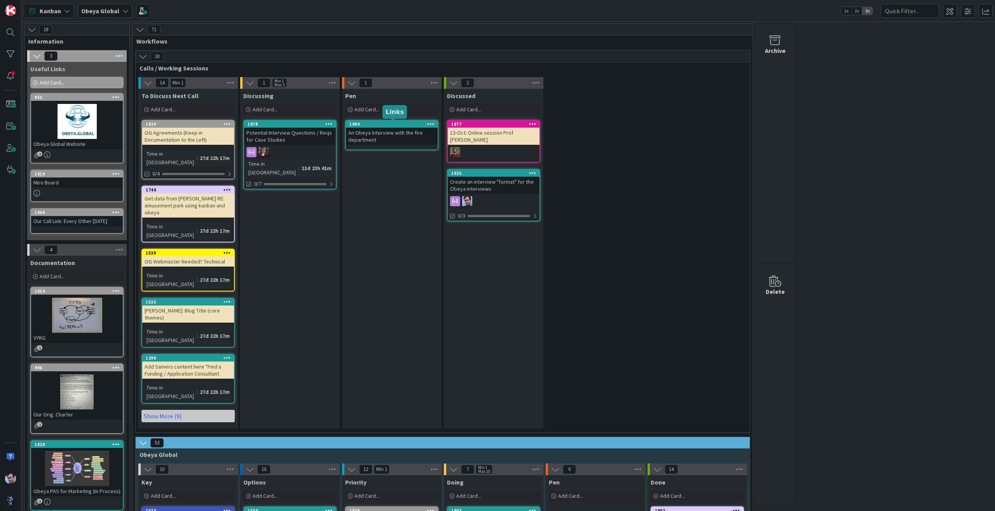
click at [403, 126] on div "1904" at bounding box center [394, 123] width 88 height 5
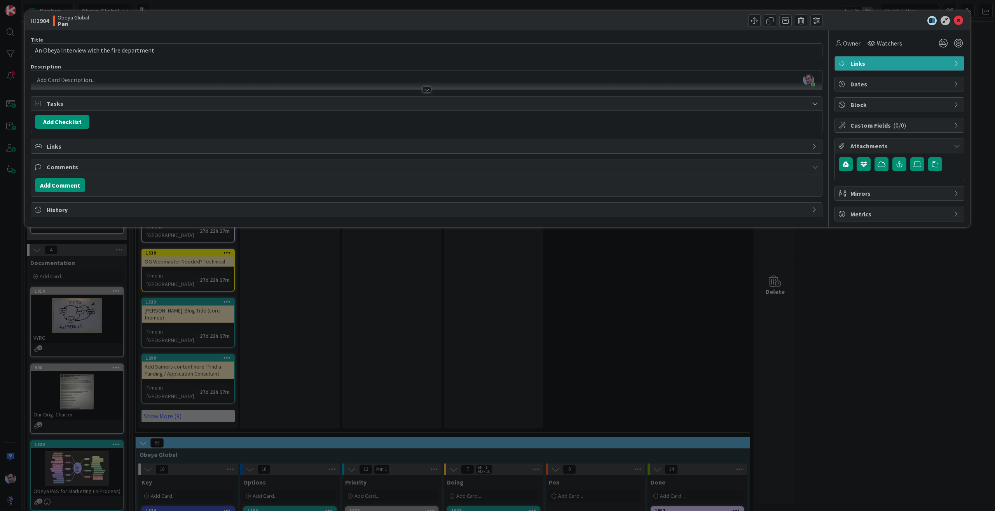
click at [145, 82] on div at bounding box center [426, 86] width 791 height 8
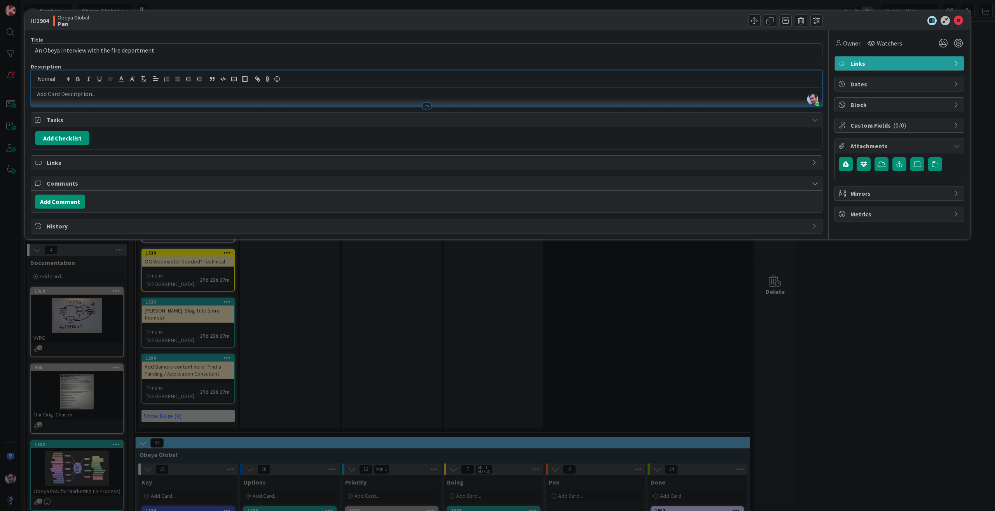
click at [128, 94] on p at bounding box center [426, 93] width 783 height 9
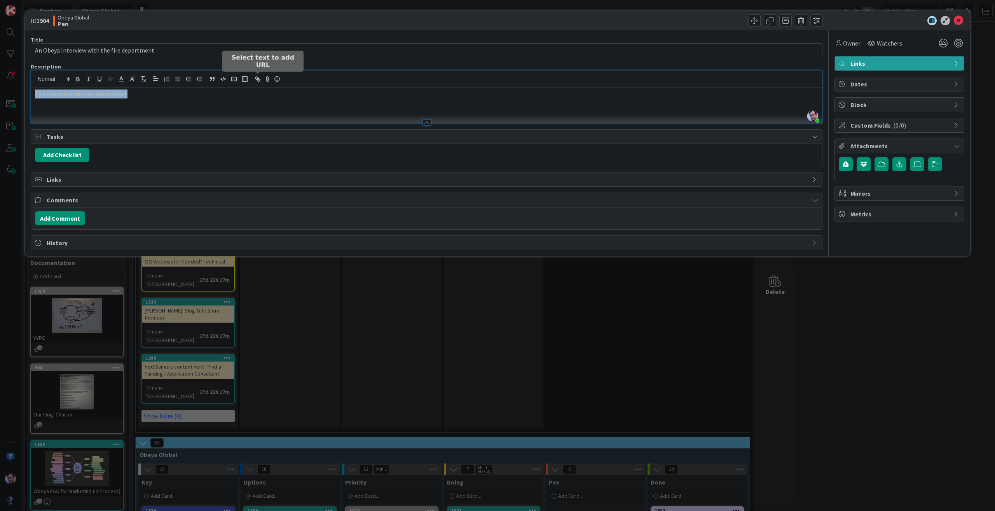
click at [257, 76] on icon "button" at bounding box center [257, 78] width 7 height 7
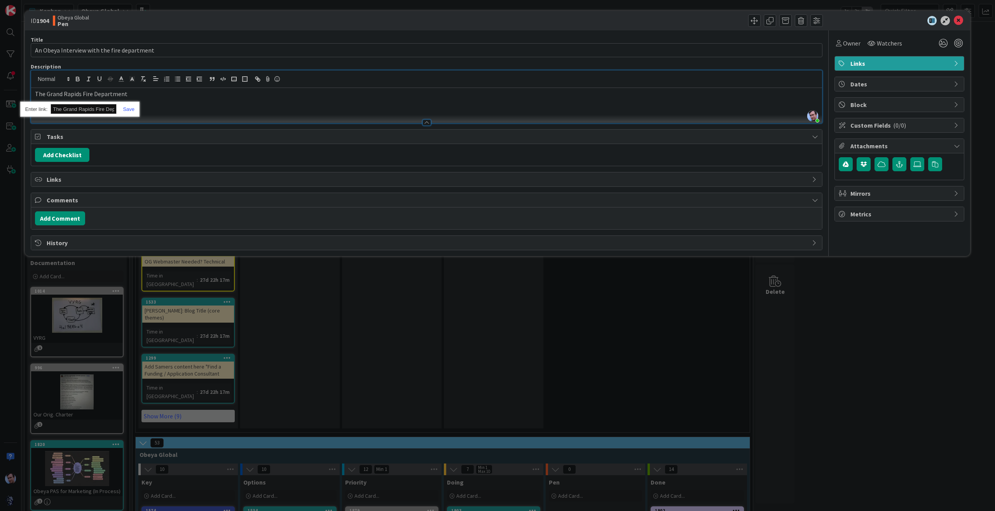
paste input "[URL][DOMAIN_NAME]"
click at [130, 108] on link at bounding box center [126, 109] width 18 height 6
click at [959, 19] on icon at bounding box center [958, 20] width 9 height 9
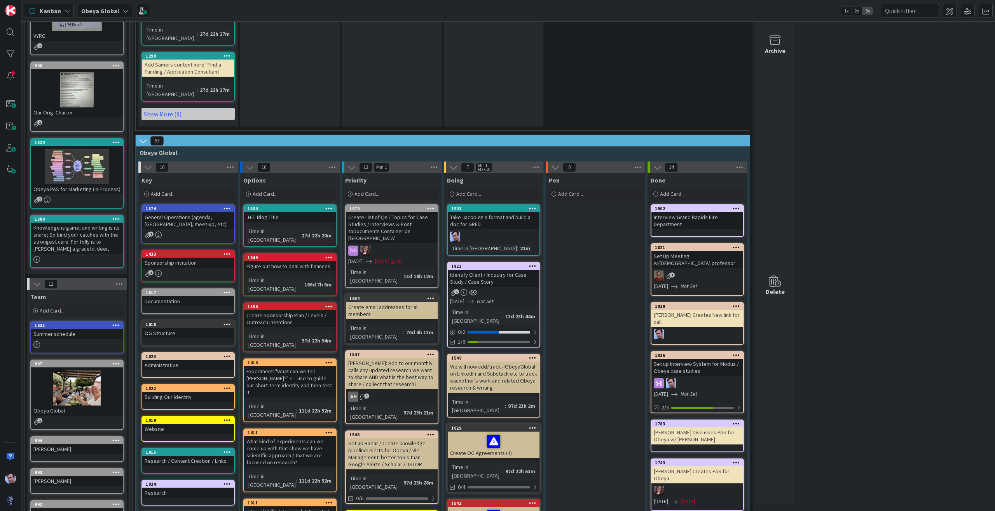
scroll to position [311, 0]
